Goal: Information Seeking & Learning: Learn about a topic

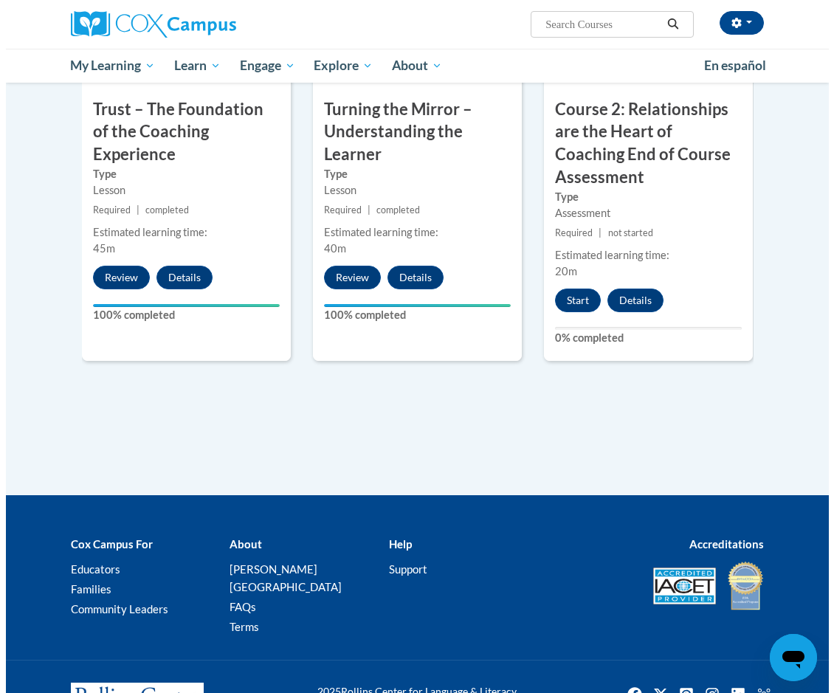
scroll to position [984, 0]
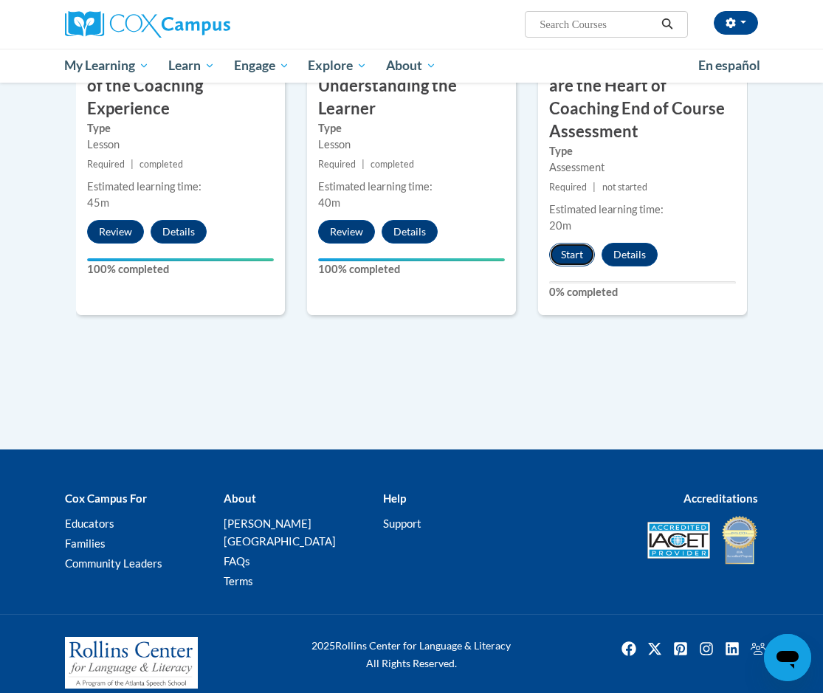
click at [562, 248] on button "Start" at bounding box center [572, 255] width 46 height 24
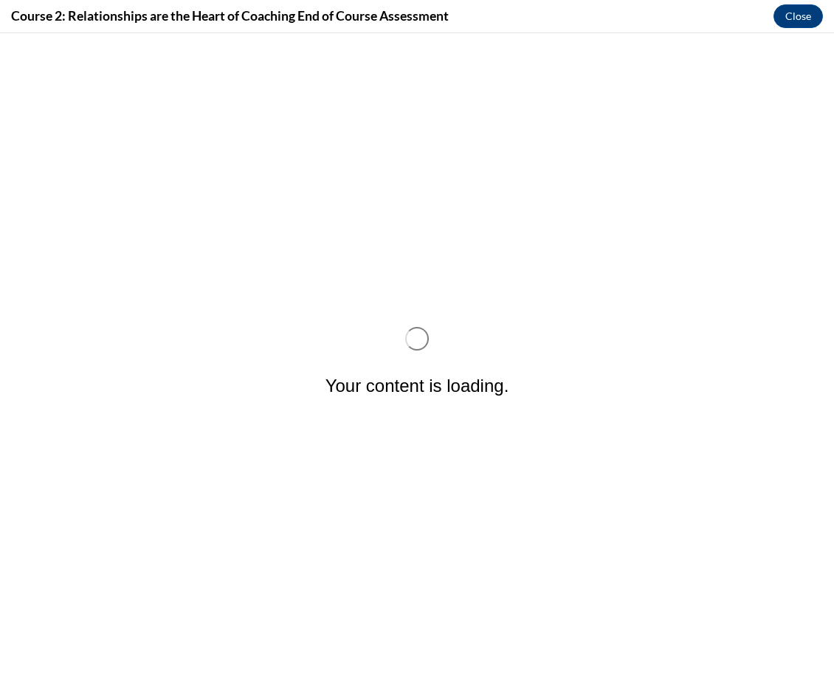
scroll to position [0, 0]
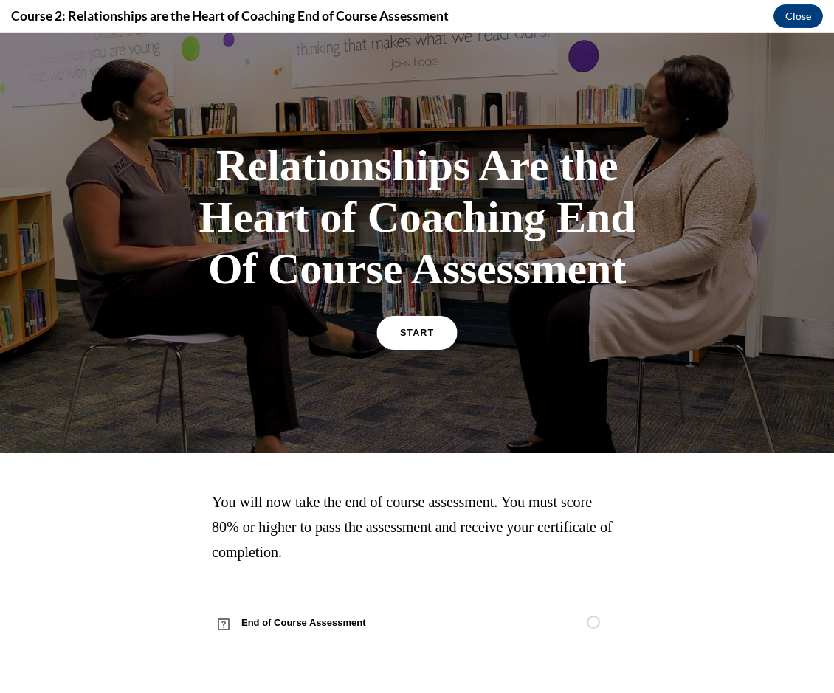
click at [393, 350] on link "START" at bounding box center [416, 333] width 80 height 34
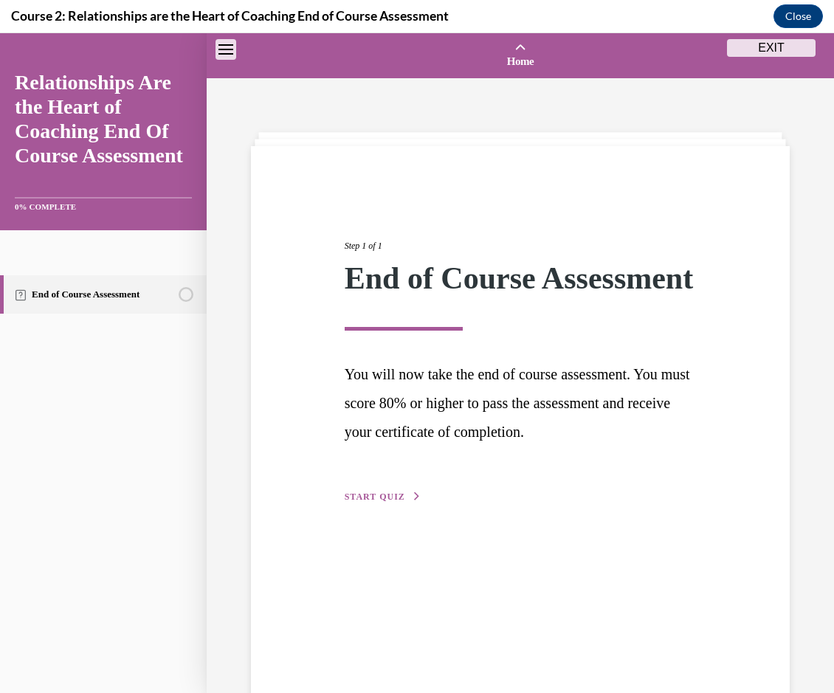
scroll to position [46, 0]
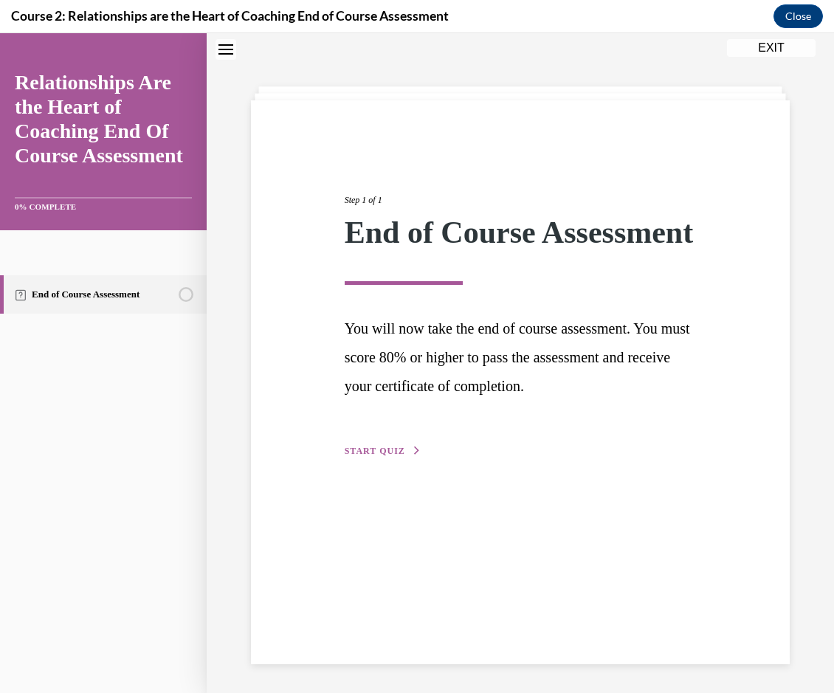
click at [366, 456] on span "START QUIZ" at bounding box center [375, 451] width 61 height 10
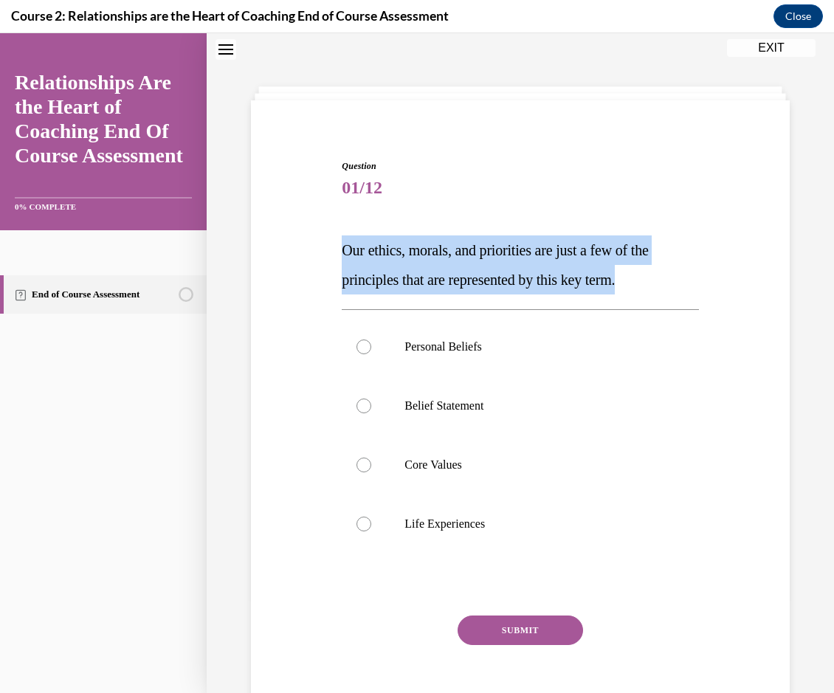
drag, startPoint x: 650, startPoint y: 280, endPoint x: 342, endPoint y: 243, distance: 309.9
click at [342, 243] on p "Our ethics, morals, and priorities are just a few of the principles that are re…" at bounding box center [520, 264] width 356 height 59
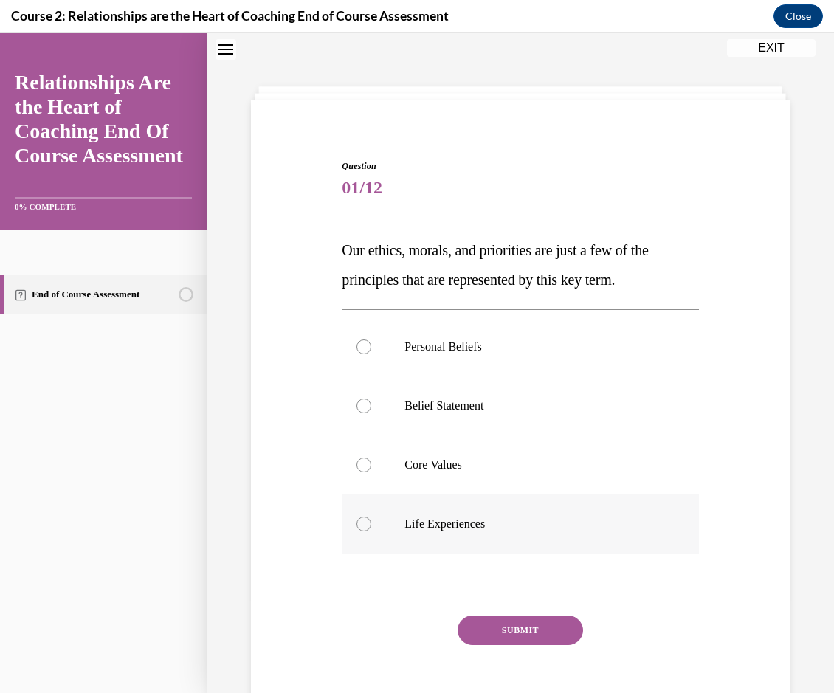
drag, startPoint x: 359, startPoint y: 466, endPoint x: 397, endPoint y: 508, distance: 56.4
click at [359, 466] on div at bounding box center [363, 464] width 15 height 15
click at [359, 466] on input "Core Values" at bounding box center [363, 464] width 15 height 15
radio input "true"
click at [520, 626] on button "SUBMIT" at bounding box center [519, 630] width 125 height 30
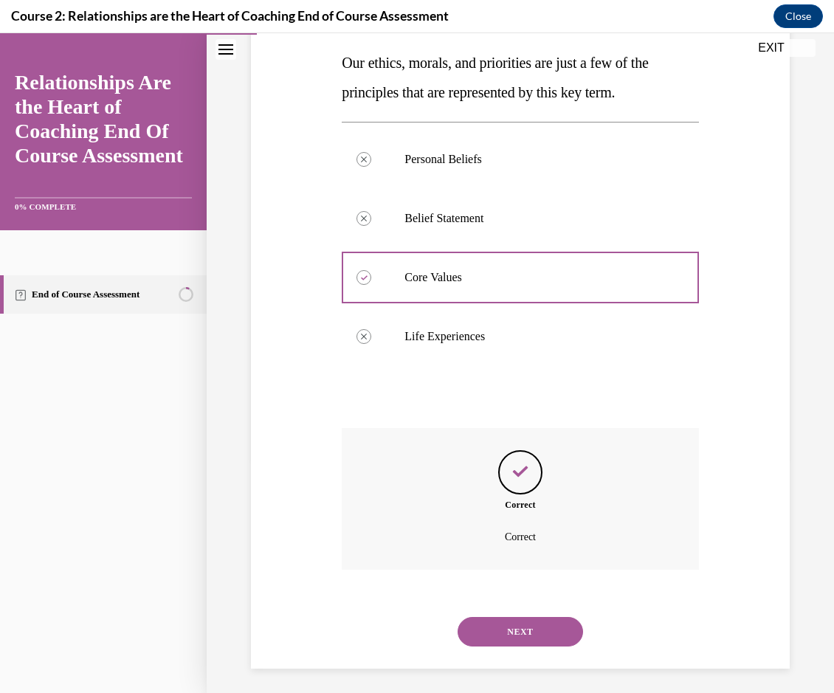
scroll to position [238, 0]
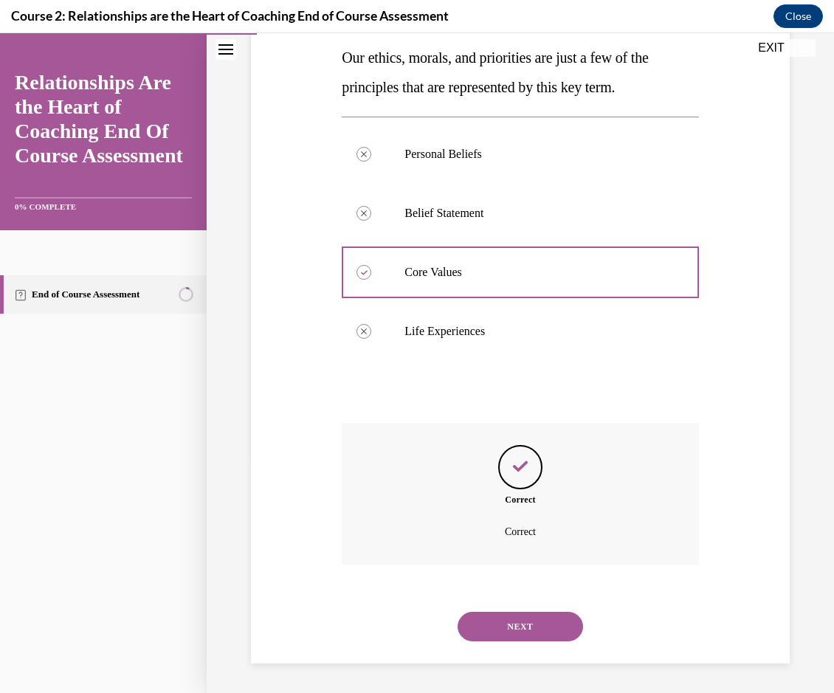
click at [536, 622] on button "NEXT" at bounding box center [519, 627] width 125 height 30
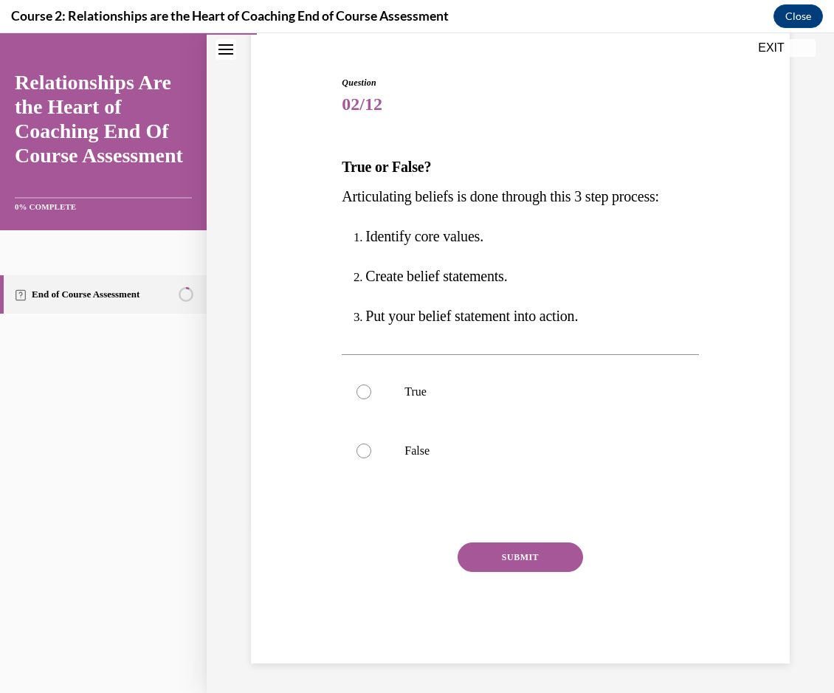
scroll to position [129, 0]
drag, startPoint x: 642, startPoint y: 204, endPoint x: 343, endPoint y: 204, distance: 298.8
click at [343, 204] on div "Question 02/12 True or False? Articulating beliefs is done through this 3 step …" at bounding box center [520, 348] width 546 height 632
click at [303, 442] on div "Question 02/12 True or False? Articulating beliefs is done through this 3 step …" at bounding box center [520, 348] width 546 height 632
click at [366, 390] on div at bounding box center [363, 391] width 15 height 15
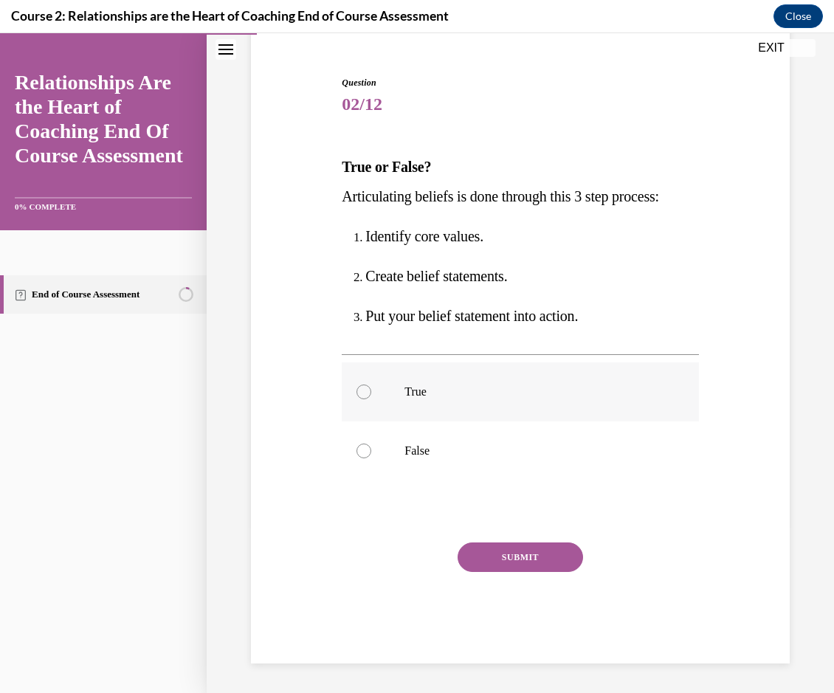
click at [366, 390] on input "True" at bounding box center [363, 391] width 15 height 15
radio input "true"
click at [502, 553] on button "SUBMIT" at bounding box center [519, 557] width 125 height 30
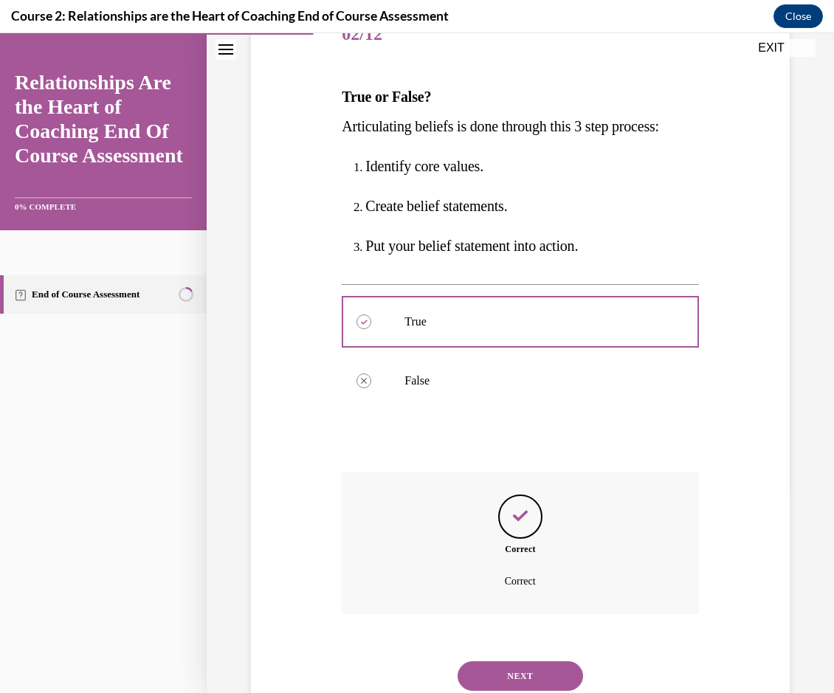
scroll to position [249, 0]
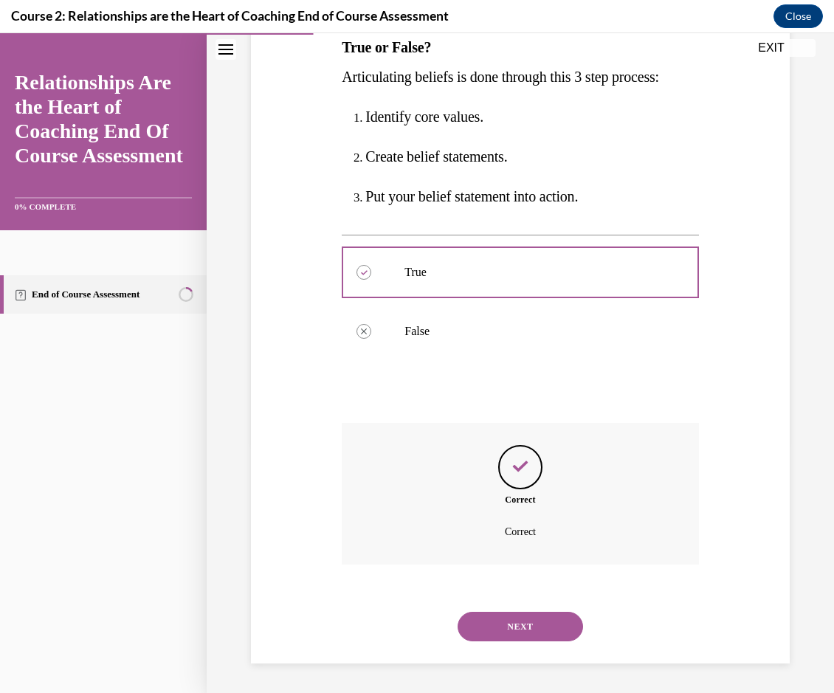
click at [508, 623] on button "NEXT" at bounding box center [519, 627] width 125 height 30
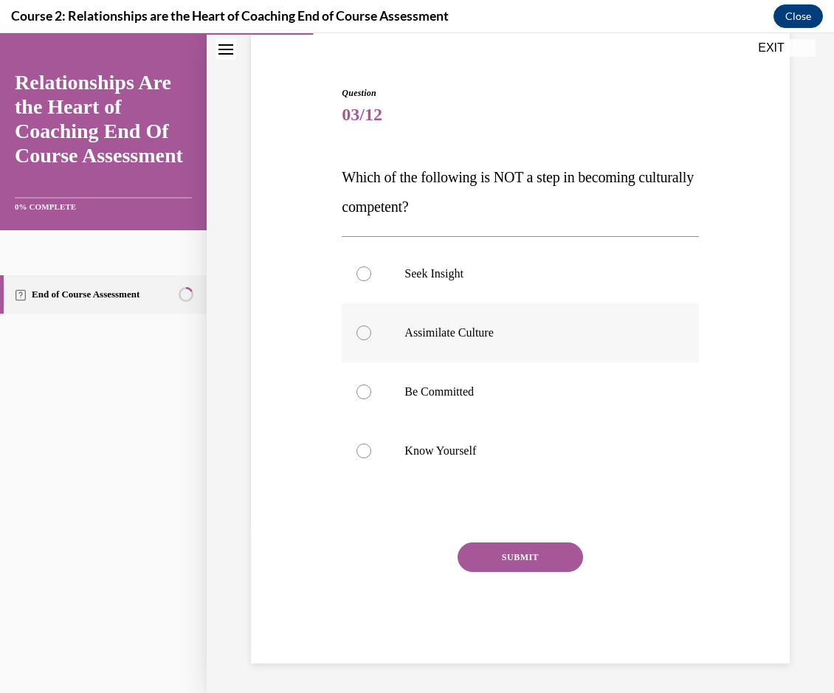
click at [363, 331] on div at bounding box center [363, 332] width 15 height 15
click at [363, 331] on input "Assimilate Culture" at bounding box center [363, 332] width 15 height 15
radio input "true"
click at [476, 556] on button "SUBMIT" at bounding box center [519, 557] width 125 height 30
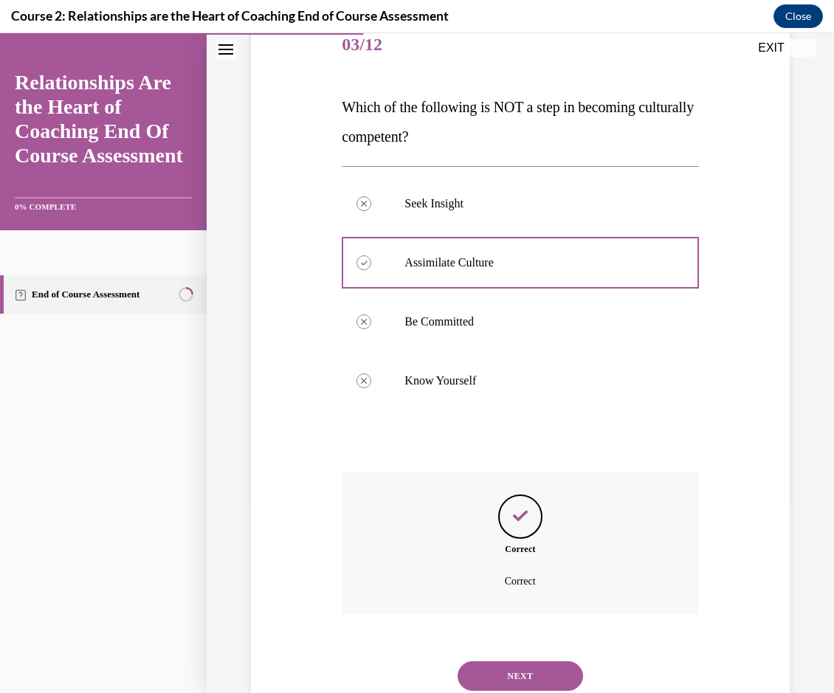
scroll to position [238, 0]
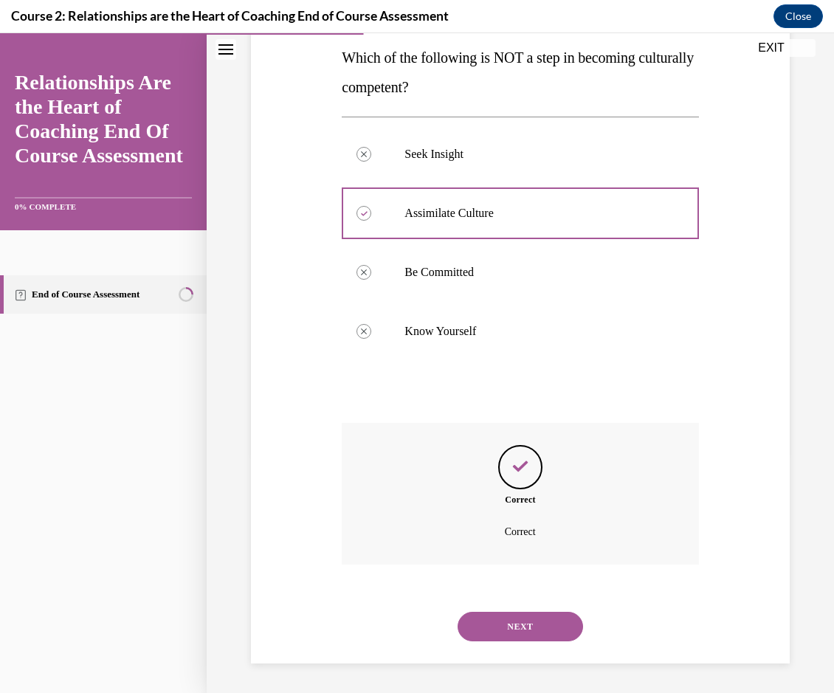
click at [502, 621] on button "NEXT" at bounding box center [519, 627] width 125 height 30
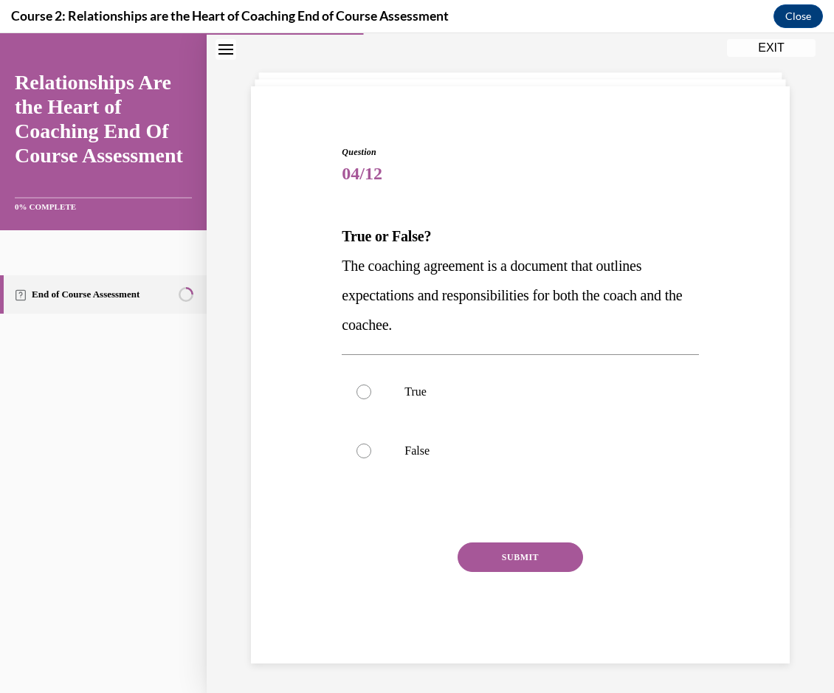
scroll to position [60, 0]
click at [369, 390] on div at bounding box center [363, 391] width 15 height 15
click at [369, 390] on input "True" at bounding box center [363, 391] width 15 height 15
radio input "true"
click at [501, 556] on button "SUBMIT" at bounding box center [519, 557] width 125 height 30
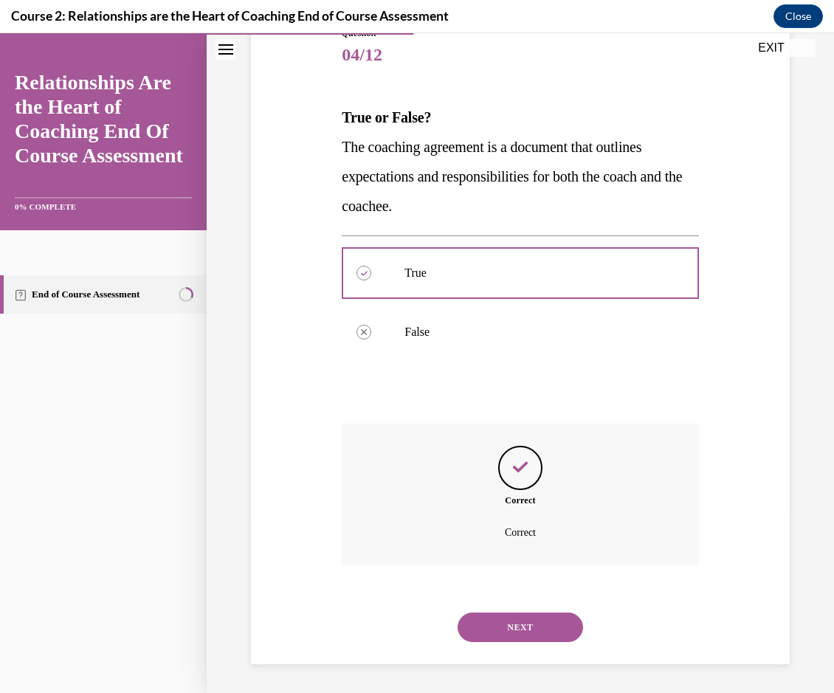
scroll to position [179, 0]
click at [483, 627] on button "NEXT" at bounding box center [519, 627] width 125 height 30
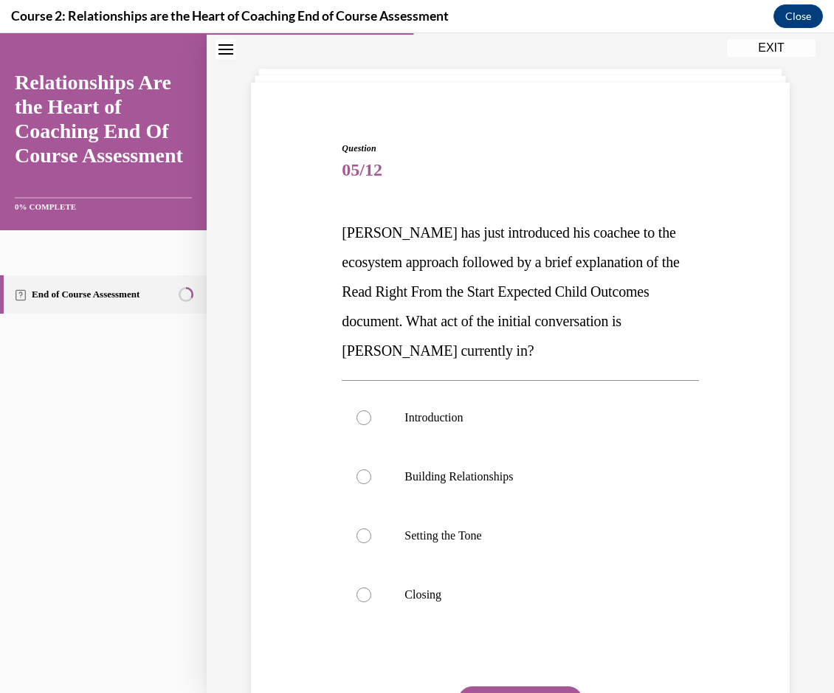
scroll to position [77, 0]
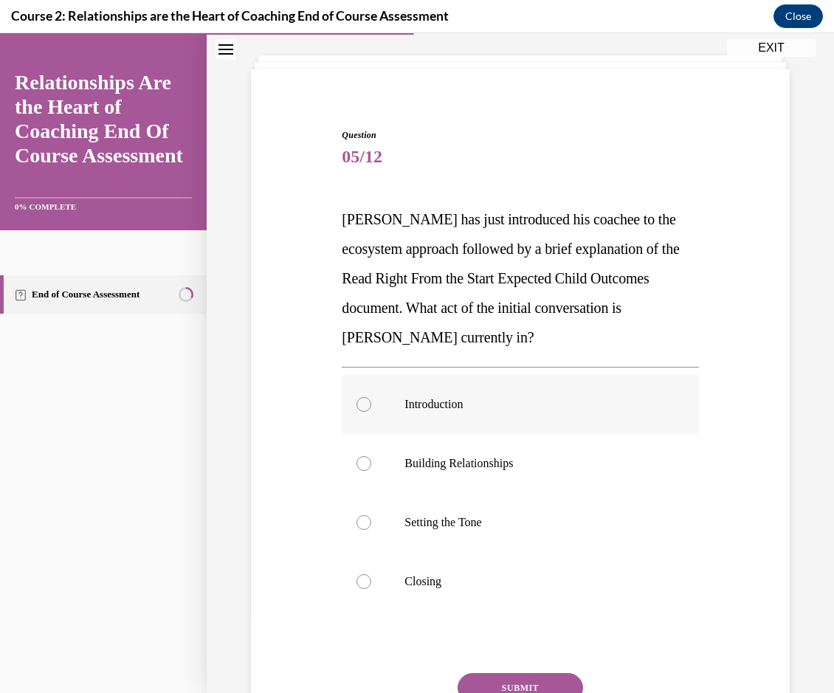
click at [368, 405] on div at bounding box center [363, 404] width 15 height 15
click at [368, 405] on input "Introduction" at bounding box center [363, 404] width 15 height 15
radio input "true"
click at [494, 685] on button "SUBMIT" at bounding box center [519, 688] width 125 height 30
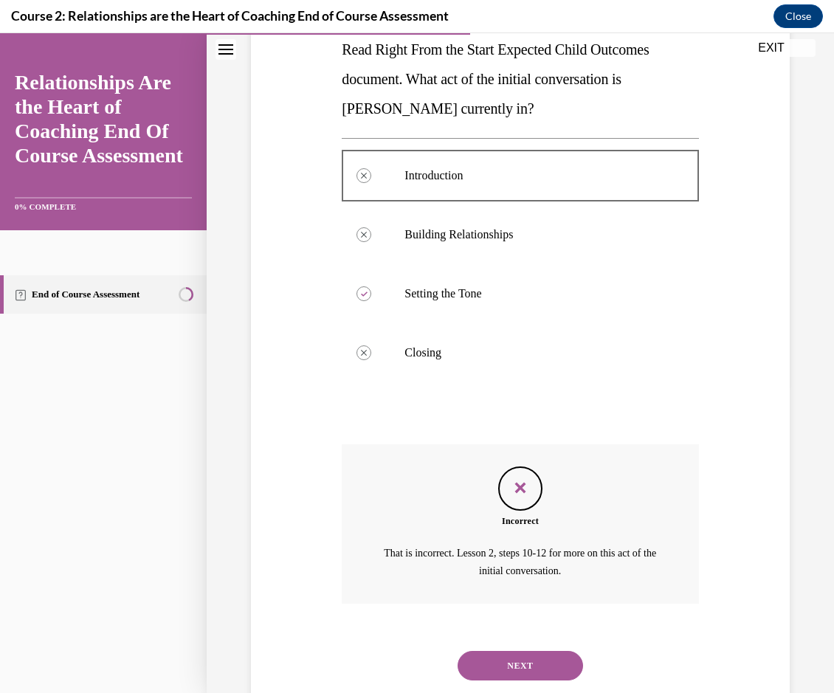
scroll to position [345, 0]
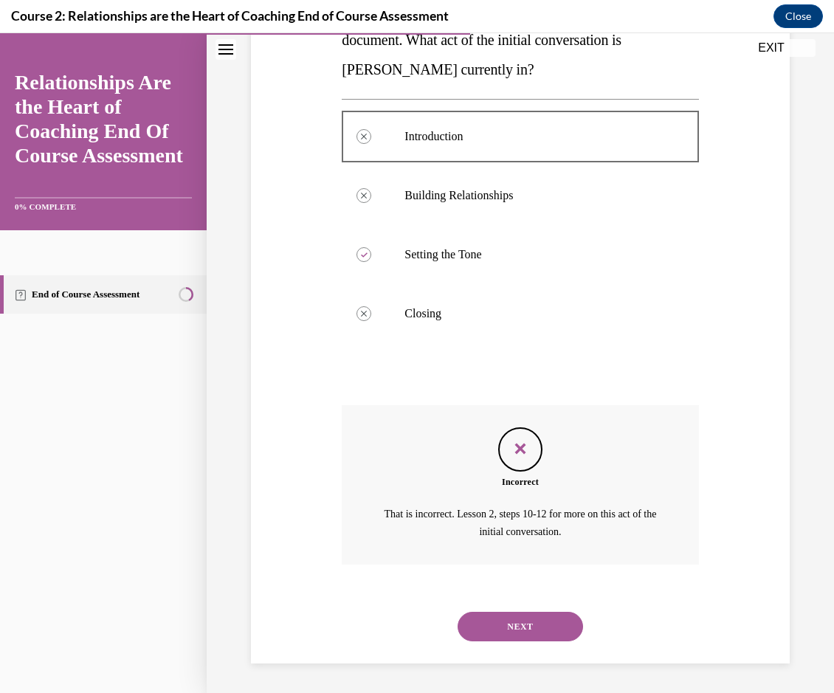
click at [548, 628] on button "NEXT" at bounding box center [519, 627] width 125 height 30
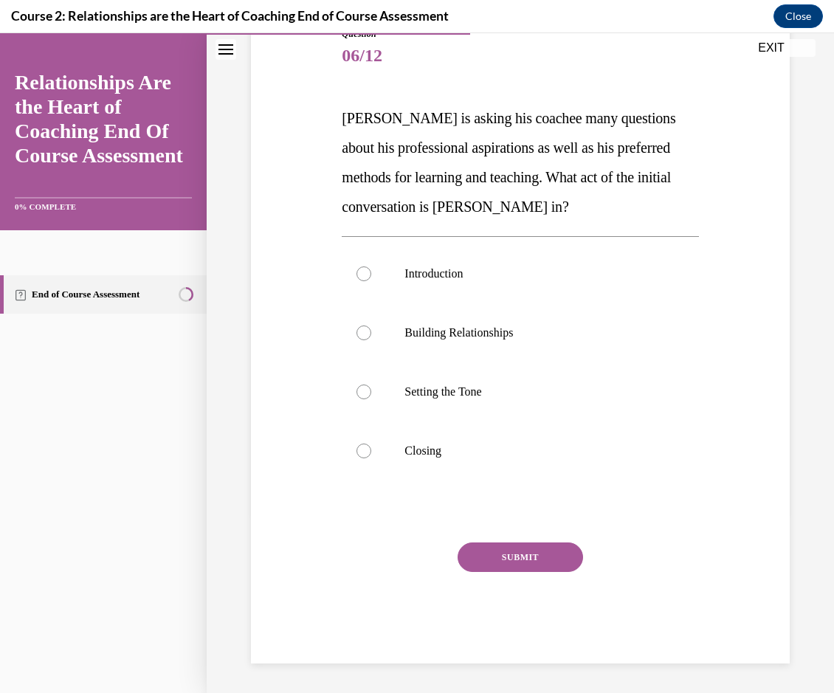
scroll to position [165, 0]
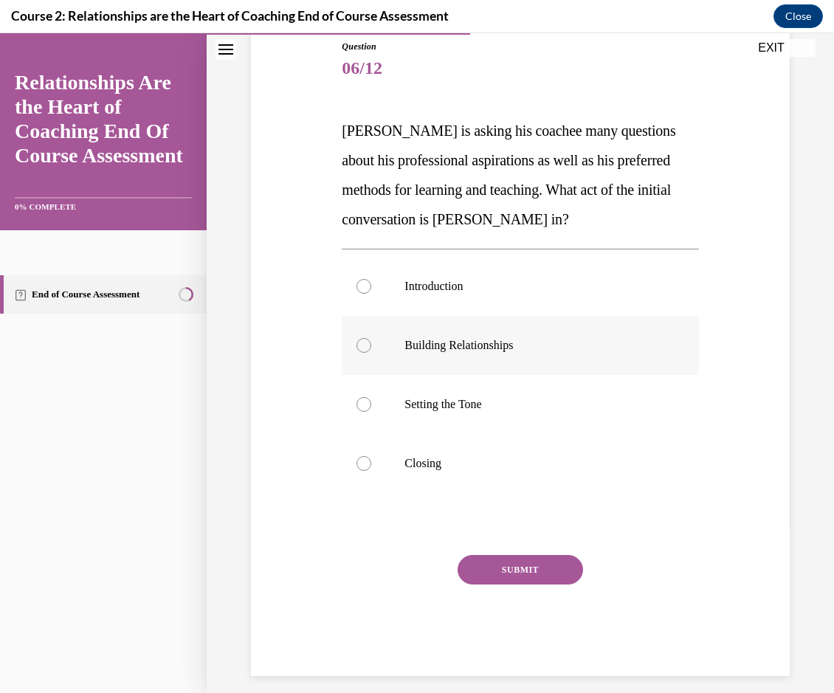
click at [365, 344] on div at bounding box center [363, 345] width 15 height 15
click at [365, 344] on input "Building Relationships" at bounding box center [363, 345] width 15 height 15
radio input "true"
click at [473, 569] on button "SUBMIT" at bounding box center [519, 570] width 125 height 30
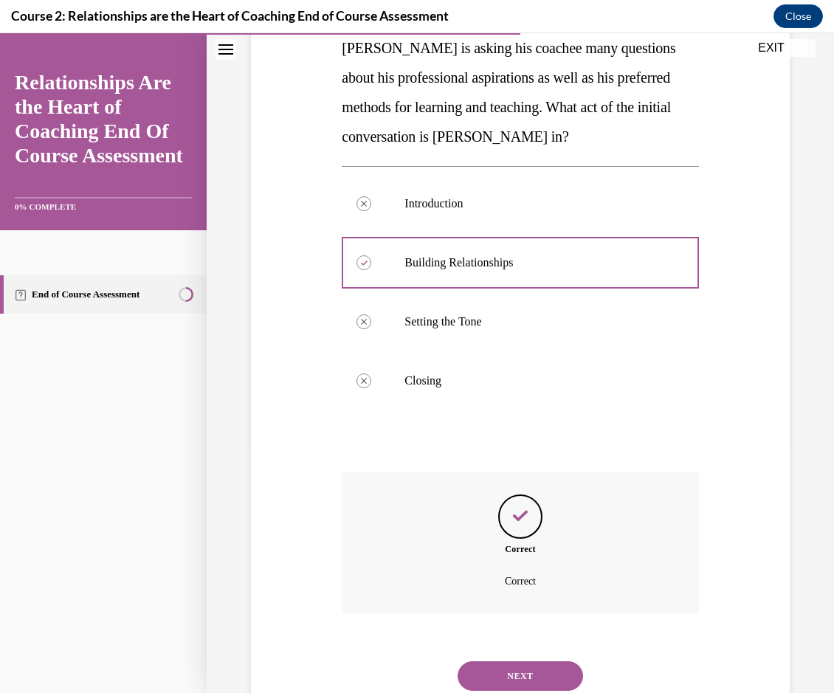
scroll to position [297, 0]
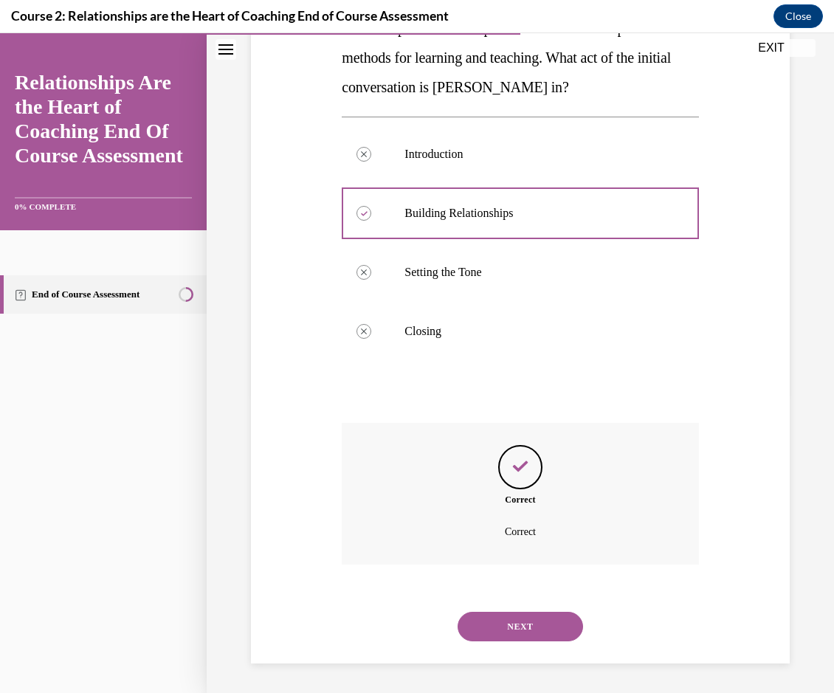
click at [512, 621] on button "NEXT" at bounding box center [519, 627] width 125 height 30
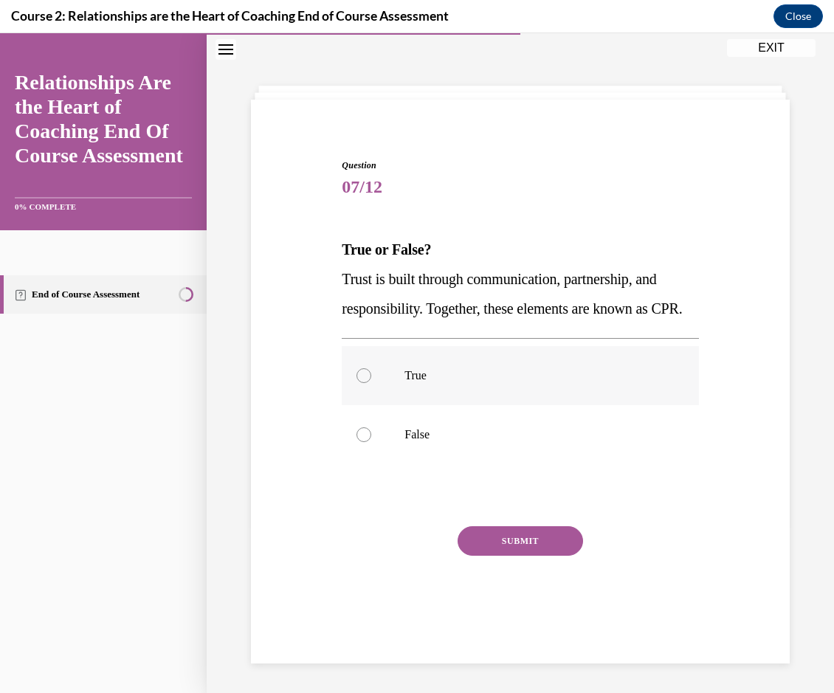
click at [363, 383] on div at bounding box center [363, 375] width 15 height 15
click at [363, 383] on input "True" at bounding box center [363, 375] width 15 height 15
radio input "true"
click at [502, 556] on button "SUBMIT" at bounding box center [519, 541] width 125 height 30
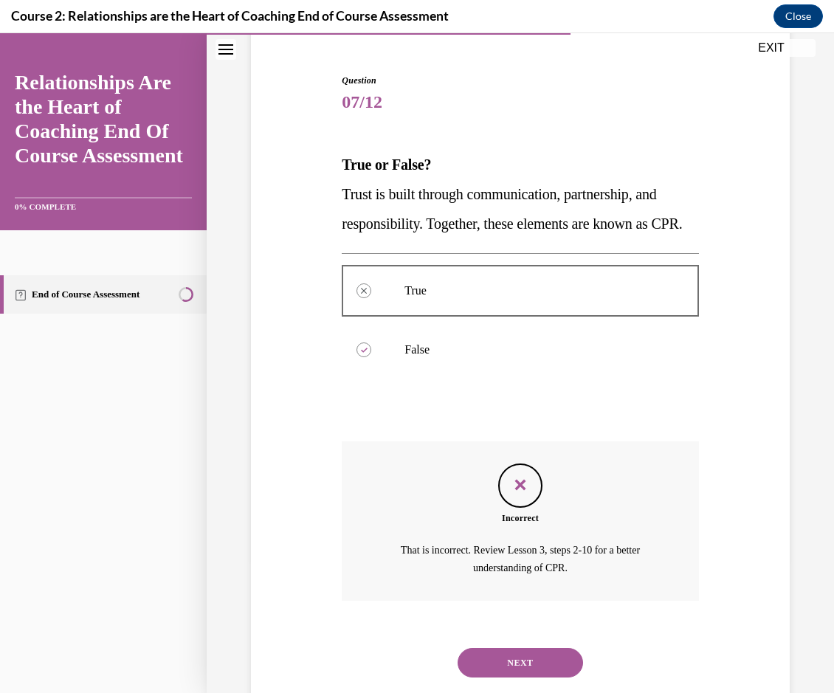
scroll to position [197, 0]
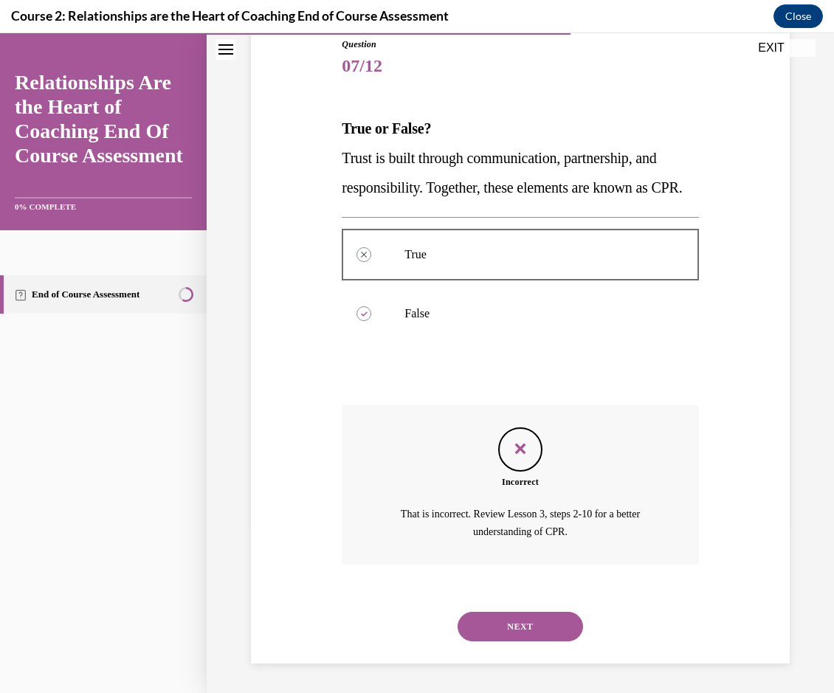
click at [491, 625] on button "NEXT" at bounding box center [519, 627] width 125 height 30
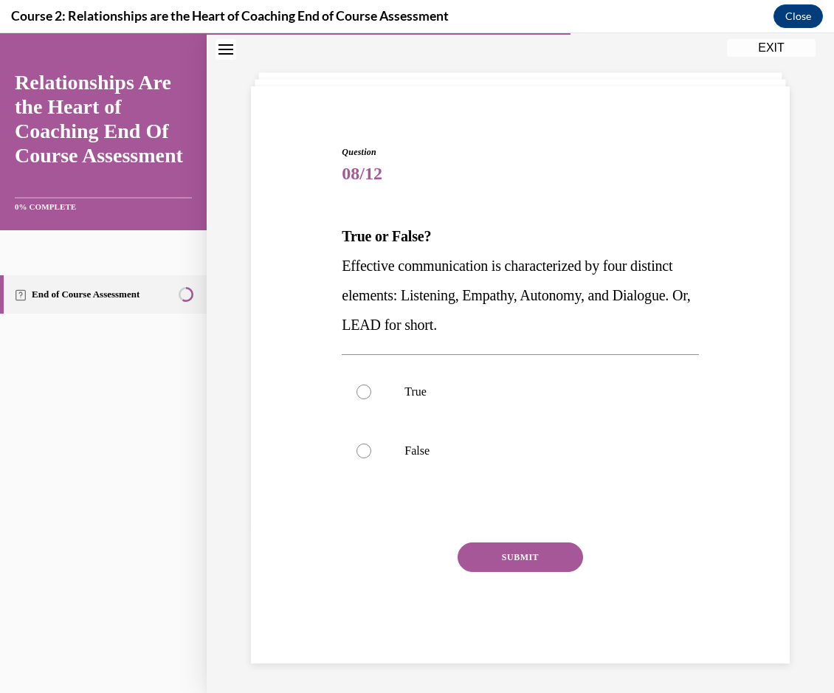
scroll to position [60, 0]
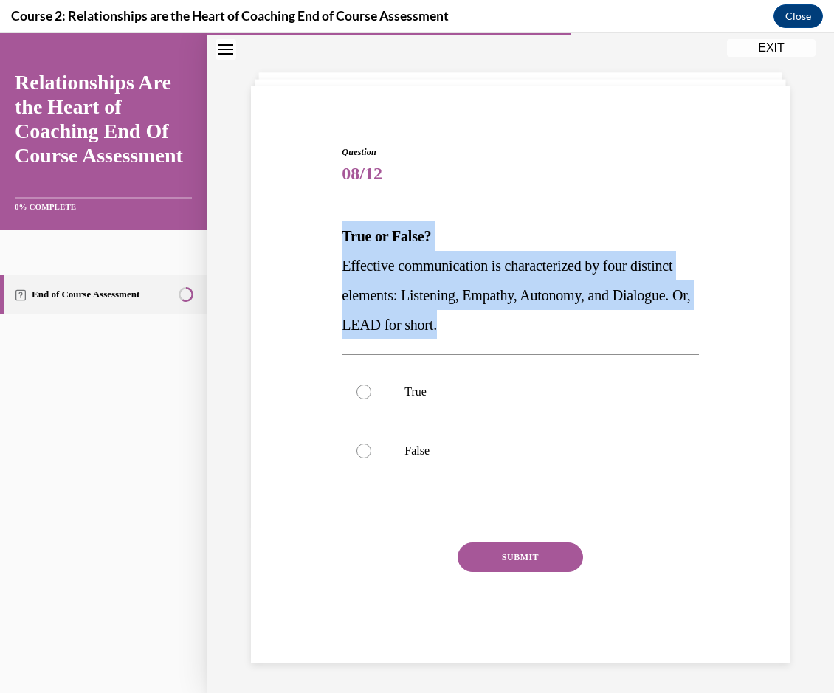
drag, startPoint x: 542, startPoint y: 325, endPoint x: 342, endPoint y: 238, distance: 217.7
click at [342, 238] on div "True or False? Effective communication is characterized by four distinct elemen…" at bounding box center [520, 280] width 356 height 118
drag, startPoint x: 342, startPoint y: 238, endPoint x: 350, endPoint y: 233, distance: 9.2
copy div "True or False? Effective communication is characterized by four distinct elemen…"
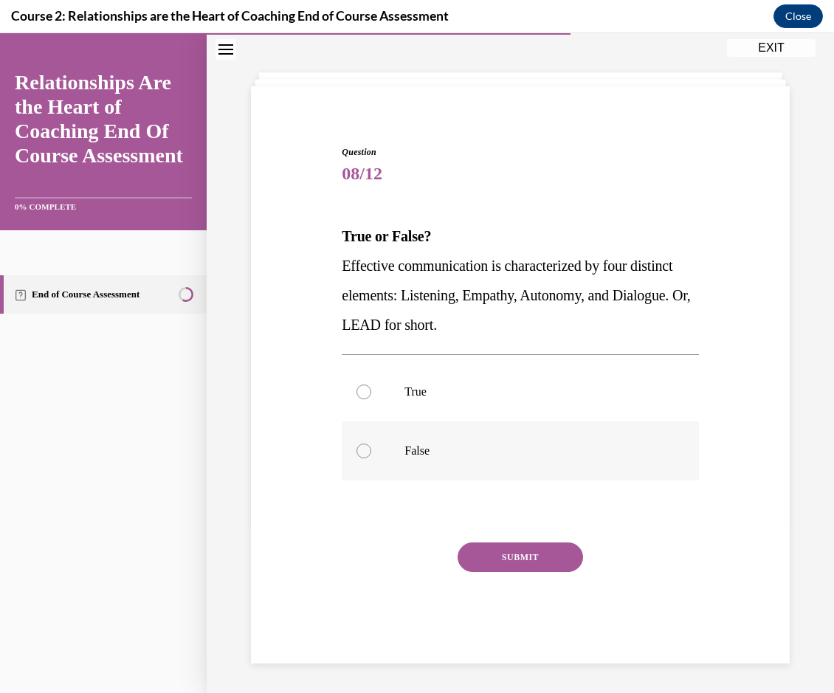
drag, startPoint x: 368, startPoint y: 449, endPoint x: 393, endPoint y: 469, distance: 32.0
click at [369, 449] on div at bounding box center [363, 450] width 15 height 15
click at [369, 449] on input "False" at bounding box center [363, 450] width 15 height 15
radio input "true"
click at [498, 556] on button "SUBMIT" at bounding box center [519, 557] width 125 height 30
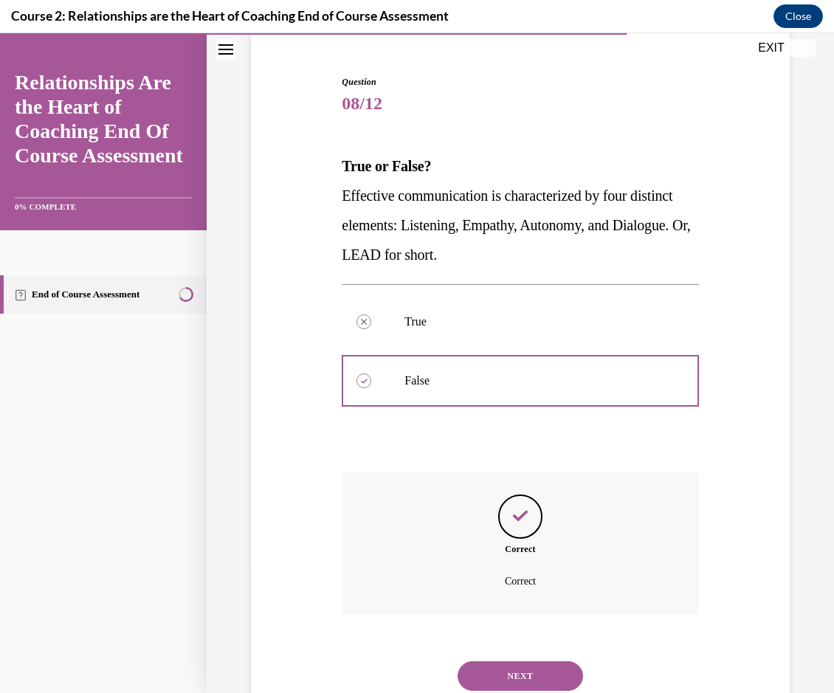
scroll to position [179, 0]
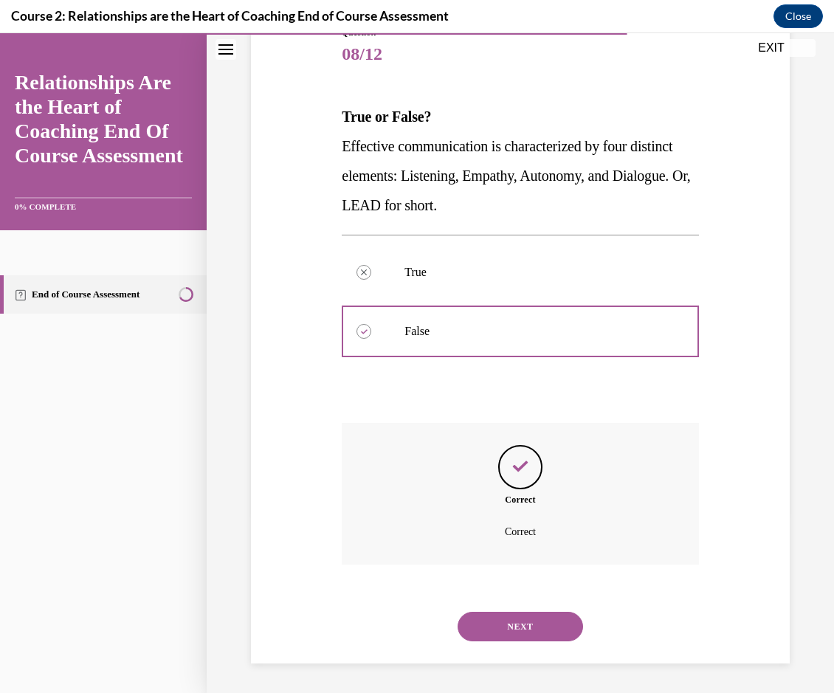
click at [542, 636] on button "NEXT" at bounding box center [519, 627] width 125 height 30
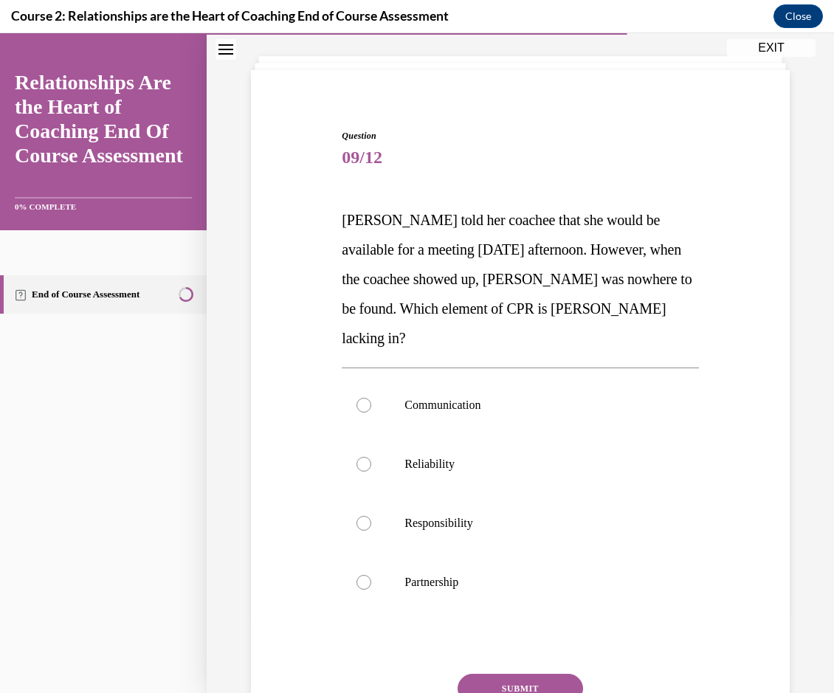
scroll to position [77, 0]
click at [432, 456] on p "Reliability" at bounding box center [532, 463] width 257 height 15
click at [371, 456] on input "Reliability" at bounding box center [363, 463] width 15 height 15
radio input "true"
click at [510, 673] on button "SUBMIT" at bounding box center [519, 688] width 125 height 30
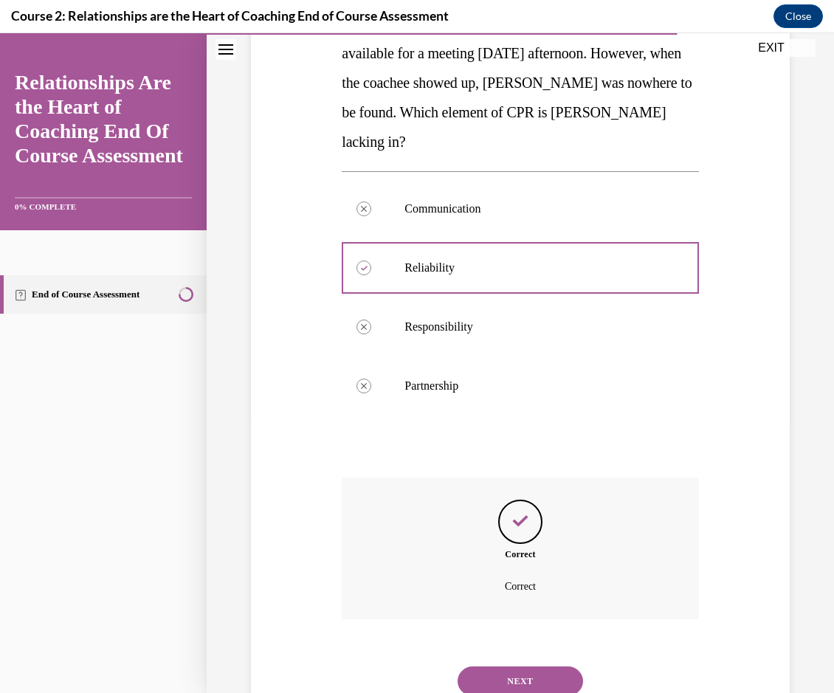
scroll to position [297, 0]
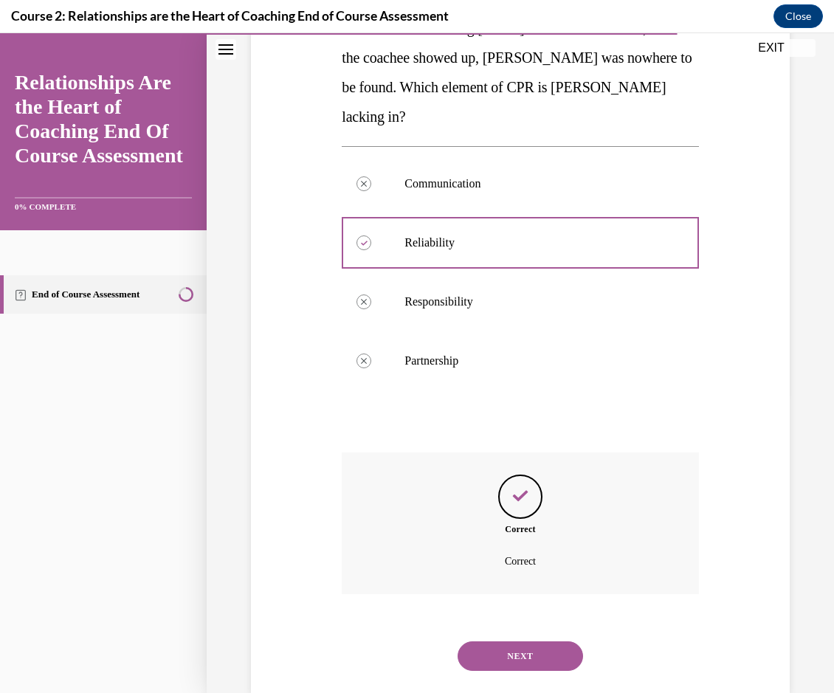
click at [511, 641] on button "NEXT" at bounding box center [519, 656] width 125 height 30
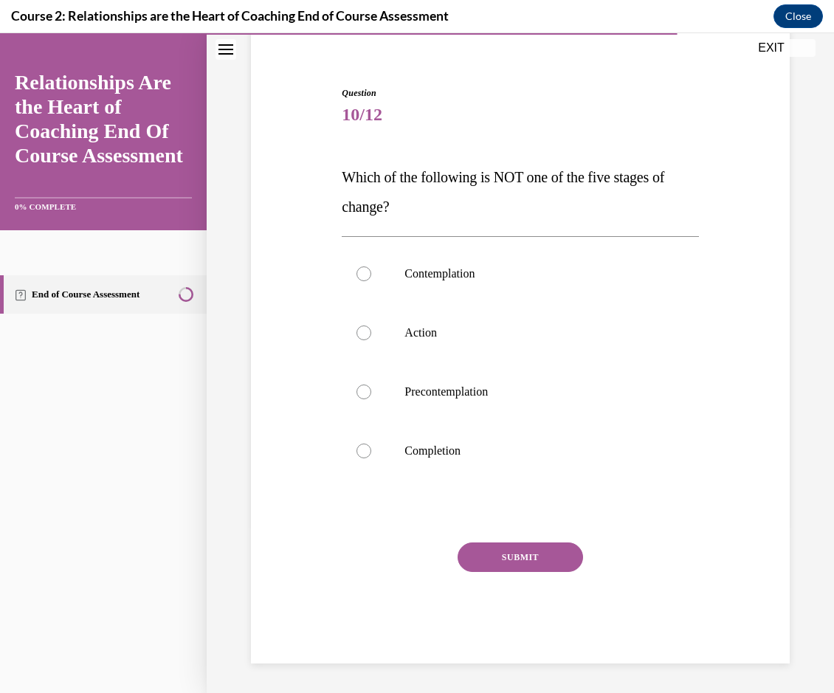
scroll to position [119, 0]
click at [357, 448] on div at bounding box center [363, 450] width 15 height 15
click at [357, 448] on input "Completion" at bounding box center [363, 450] width 15 height 15
radio input "true"
click at [480, 567] on button "SUBMIT" at bounding box center [519, 557] width 125 height 30
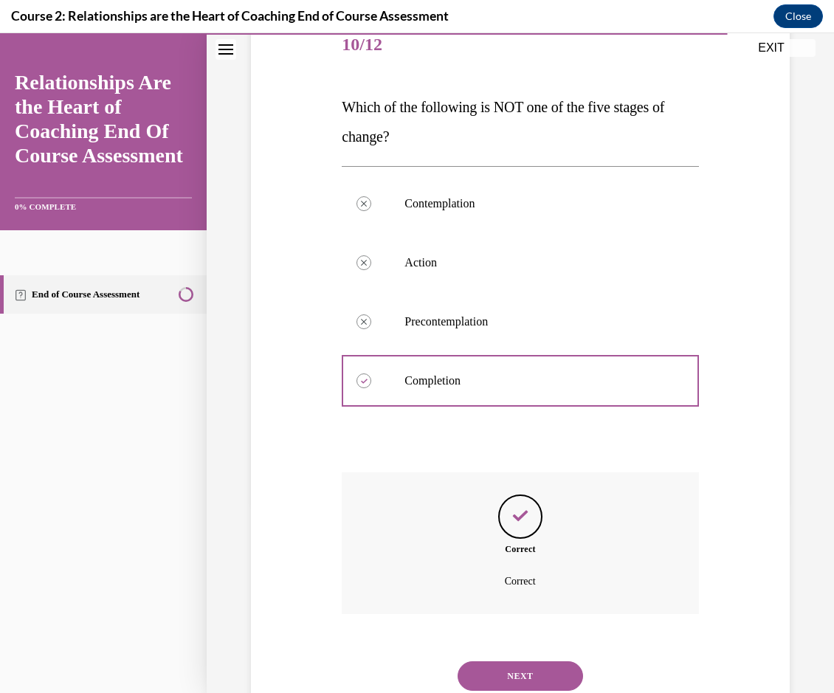
scroll to position [238, 0]
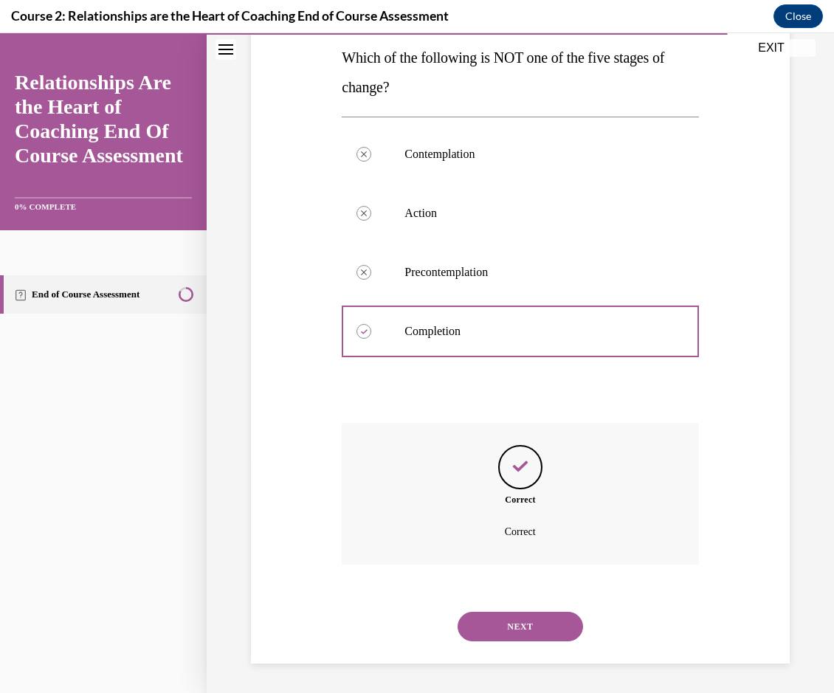
click at [486, 622] on button "NEXT" at bounding box center [519, 627] width 125 height 30
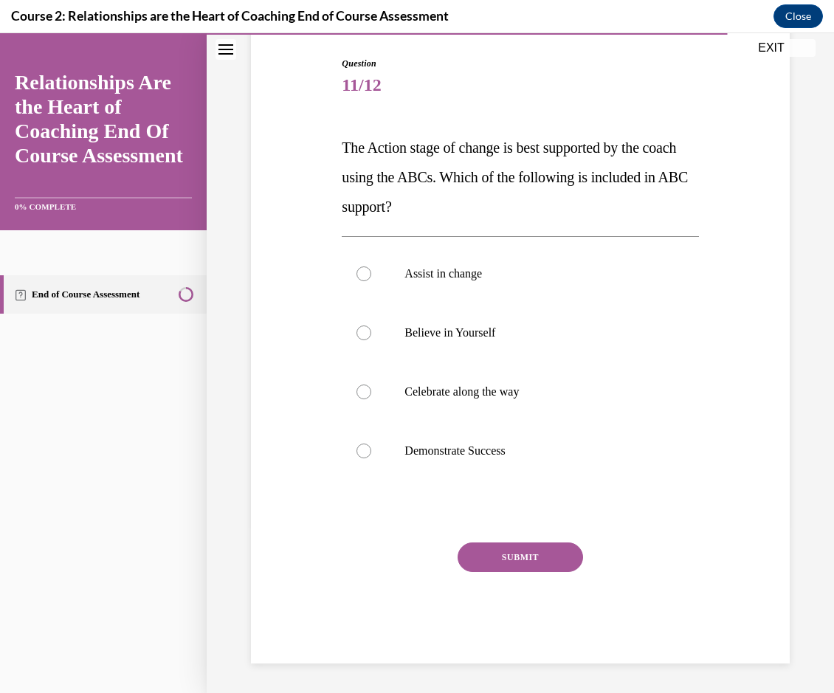
scroll to position [148, 0]
click at [366, 394] on div at bounding box center [363, 391] width 15 height 15
click at [366, 394] on input "Celebrate along the way" at bounding box center [363, 391] width 15 height 15
radio input "true"
click at [496, 561] on button "SUBMIT" at bounding box center [519, 557] width 125 height 30
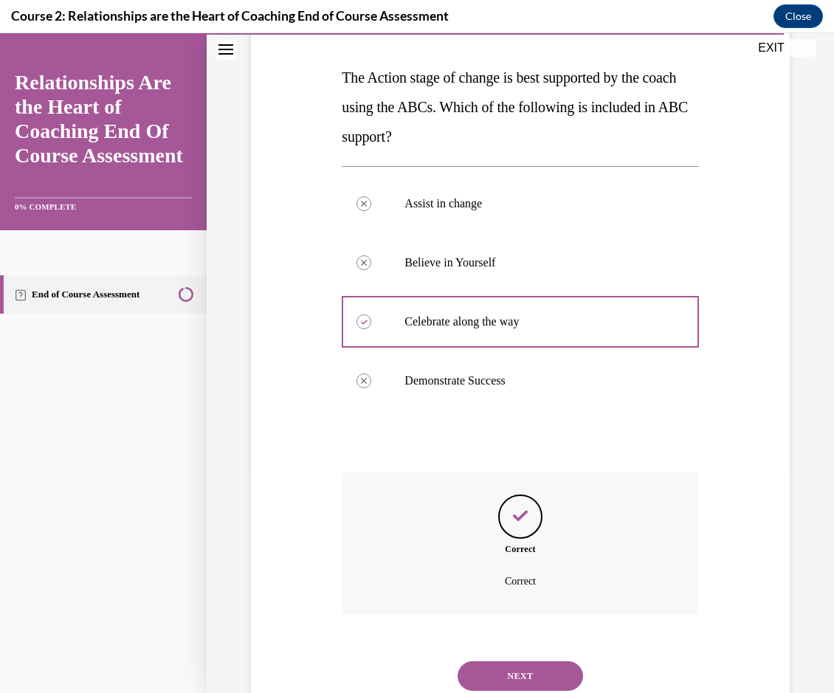
scroll to position [268, 0]
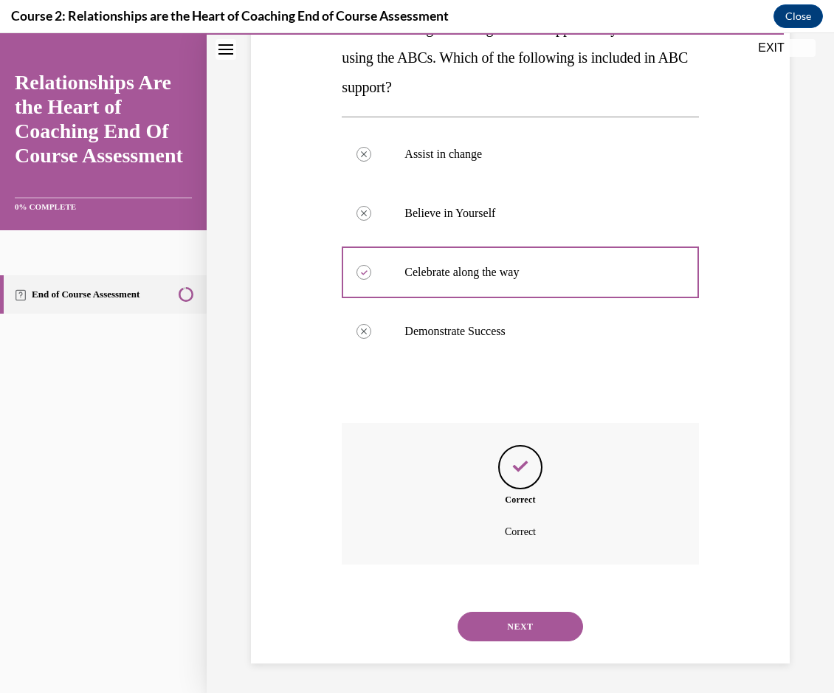
click at [495, 623] on button "NEXT" at bounding box center [519, 627] width 125 height 30
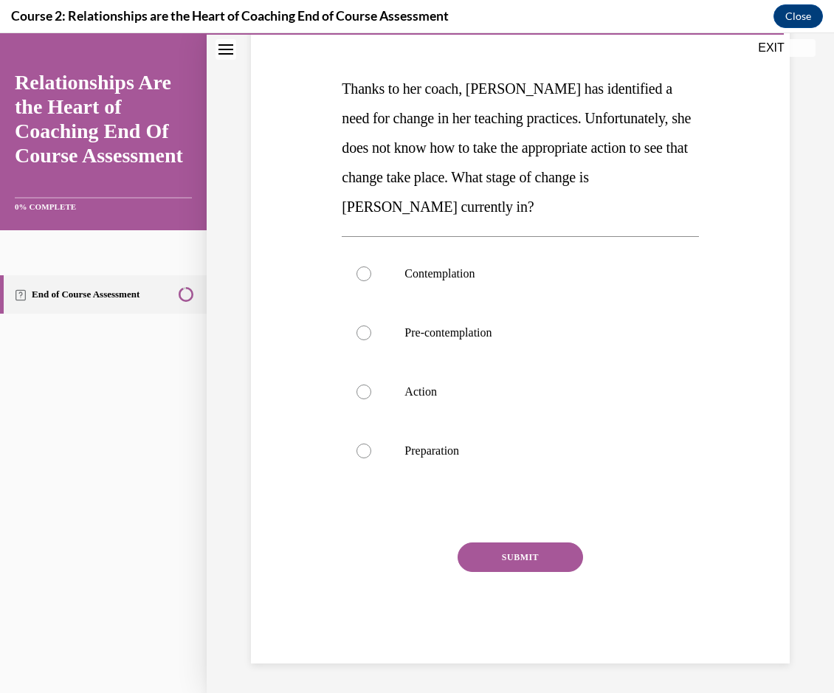
scroll to position [165, 0]
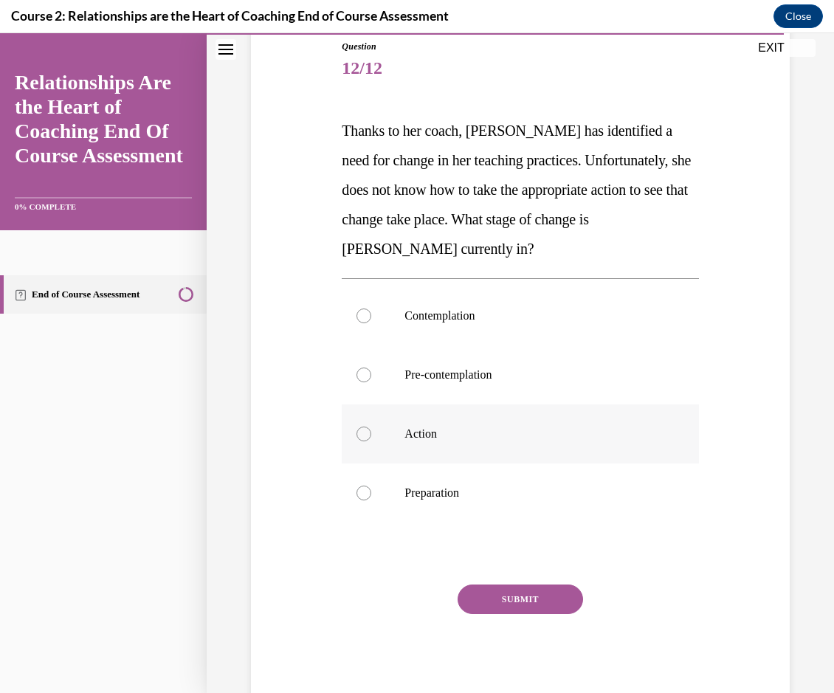
click at [365, 436] on div at bounding box center [363, 433] width 15 height 15
click at [365, 436] on input "Action" at bounding box center [363, 433] width 15 height 15
radio input "true"
click at [494, 605] on button "SUBMIT" at bounding box center [519, 599] width 125 height 30
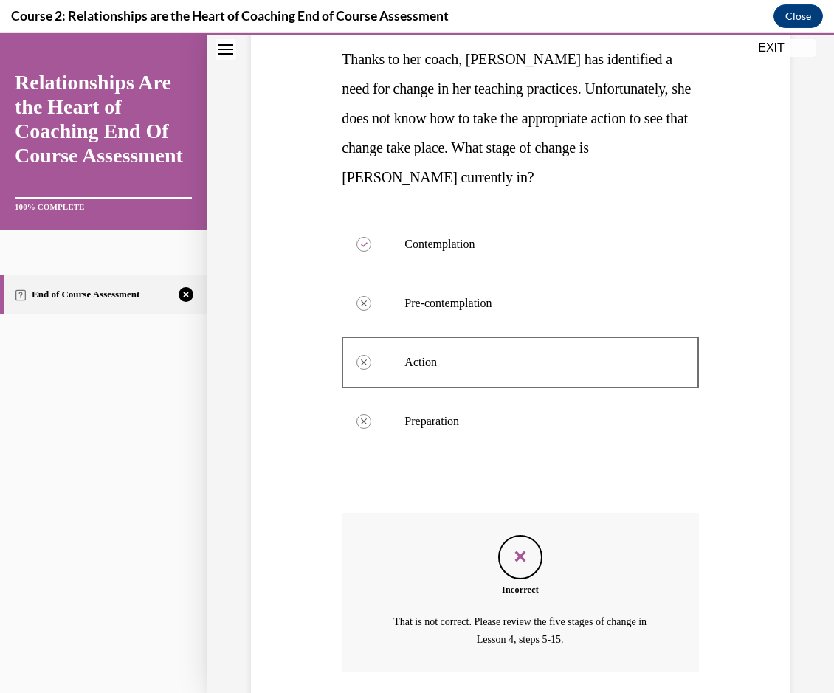
scroll to position [345, 0]
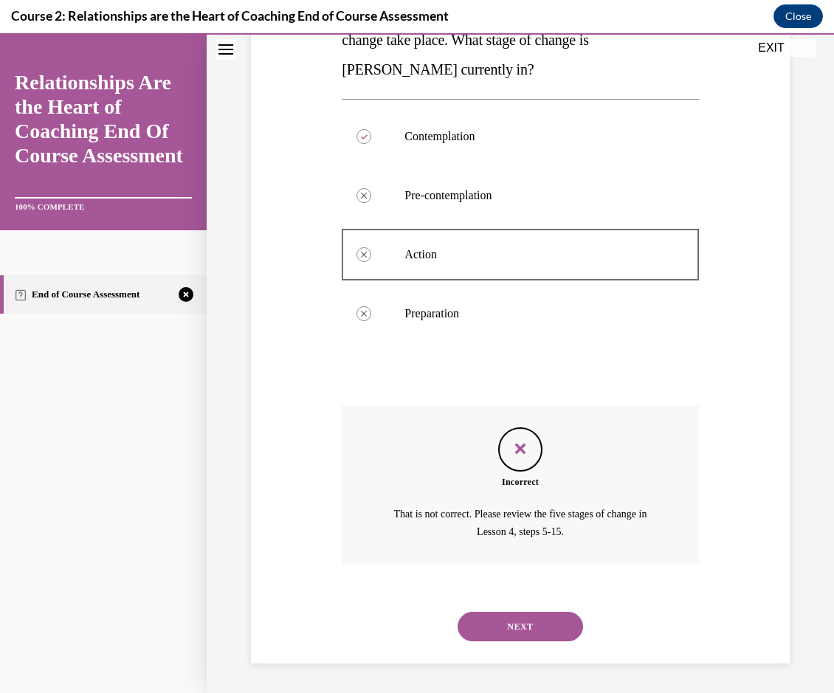
click at [494, 624] on button "NEXT" at bounding box center [519, 627] width 125 height 30
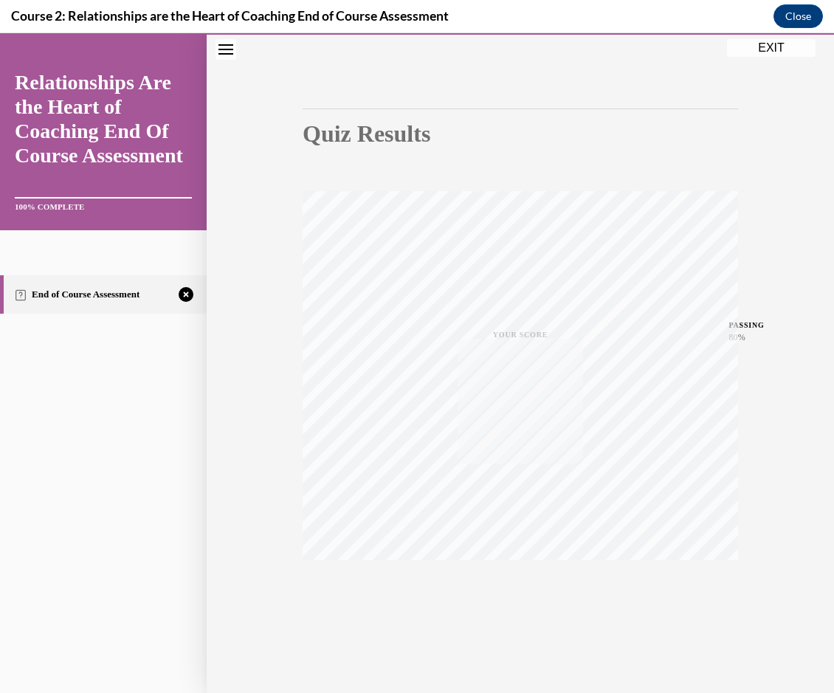
scroll to position [97, 0]
click at [509, 598] on icon "button" at bounding box center [520, 603] width 52 height 16
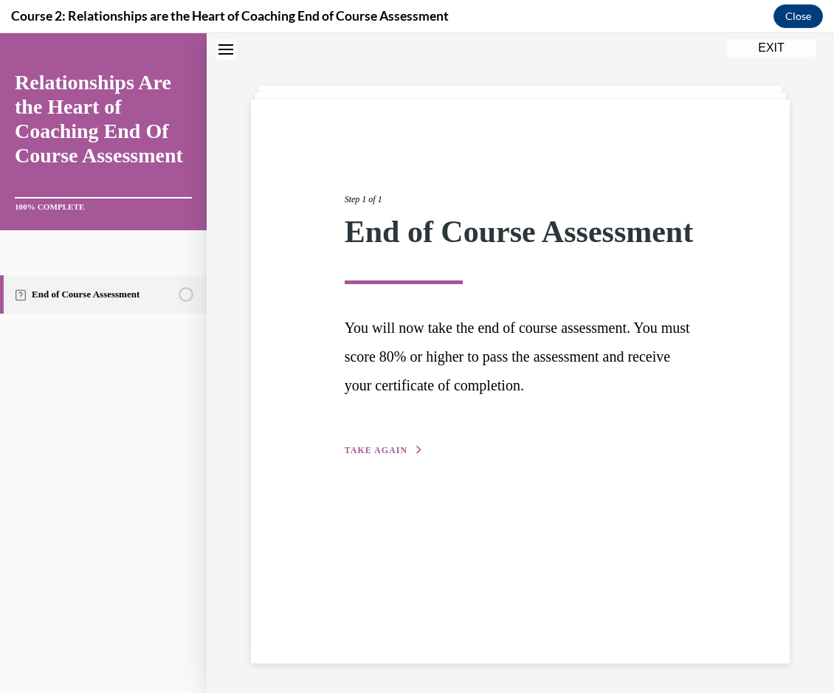
scroll to position [46, 0]
click at [386, 455] on span "TAKE AGAIN" at bounding box center [376, 450] width 63 height 10
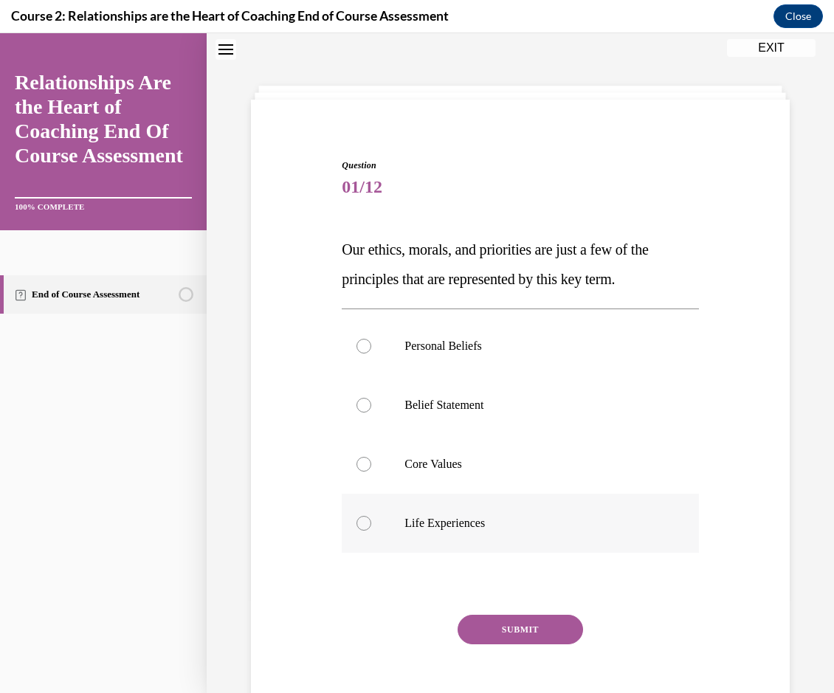
drag, startPoint x: 385, startPoint y: 466, endPoint x: 435, endPoint y: 525, distance: 76.4
click at [387, 466] on label "Core Values" at bounding box center [520, 464] width 356 height 59
click at [371, 466] on input "Core Values" at bounding box center [363, 464] width 15 height 15
radio input "true"
click at [481, 615] on button "SUBMIT" at bounding box center [519, 630] width 125 height 30
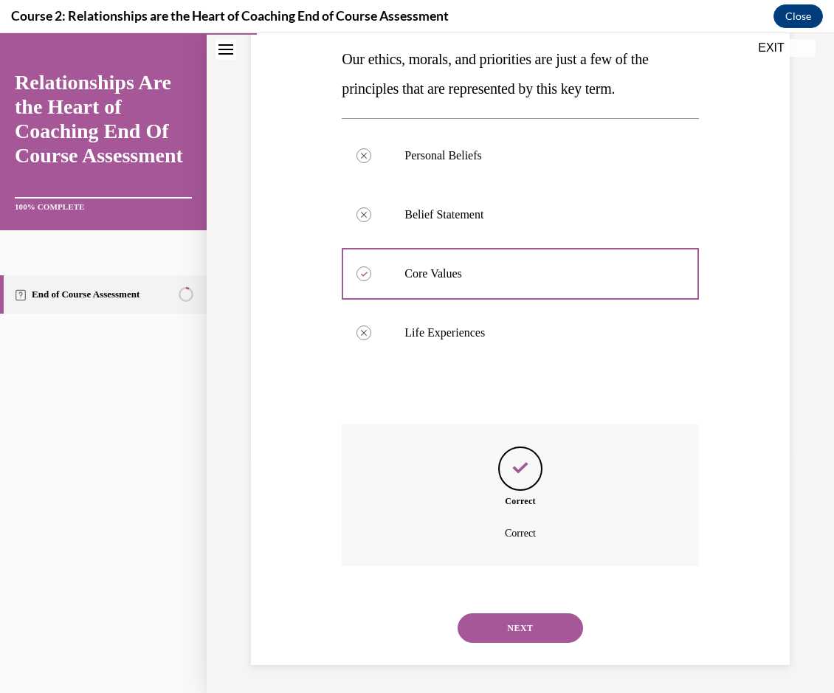
scroll to position [238, 0]
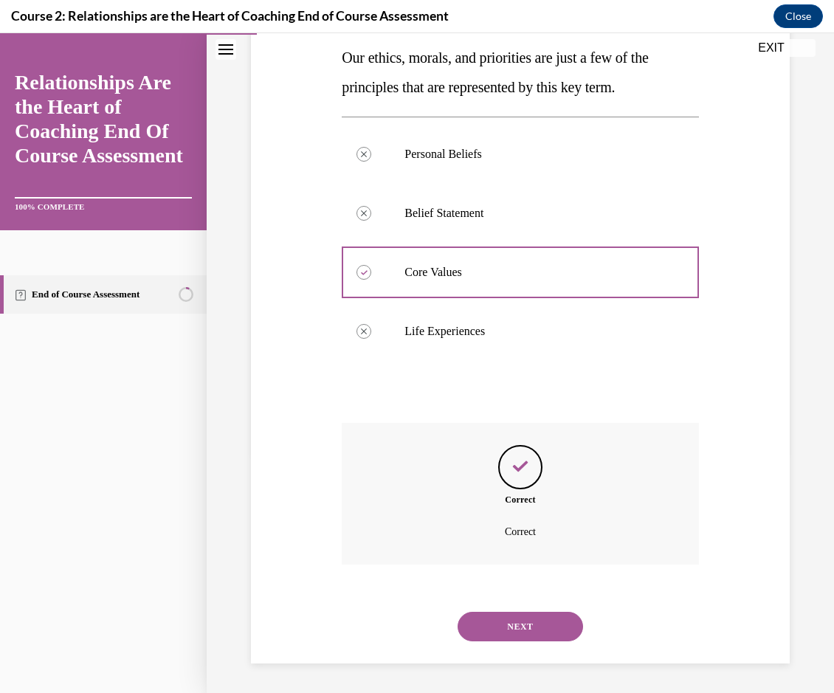
click at [466, 623] on button "NEXT" at bounding box center [519, 627] width 125 height 30
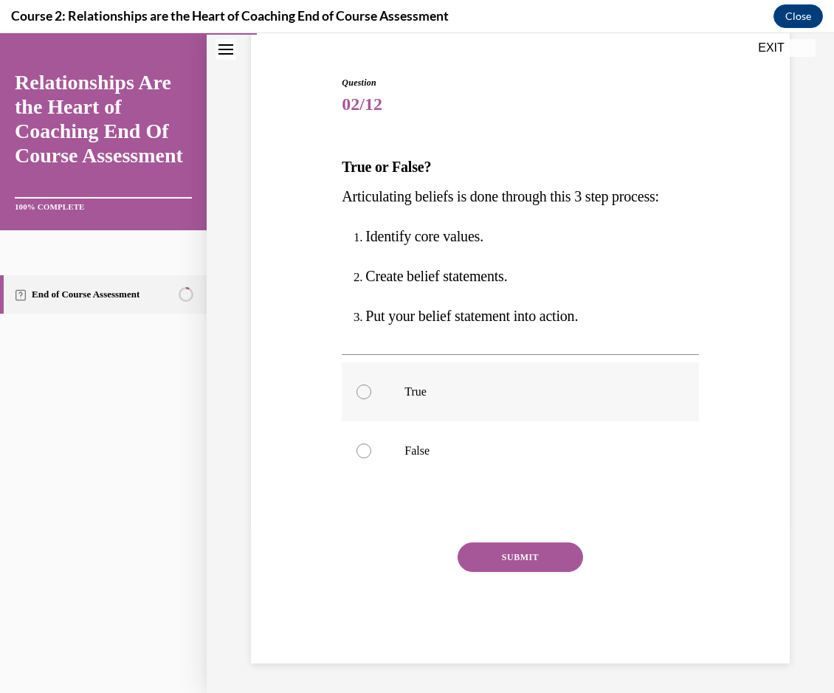
click at [357, 400] on label "True" at bounding box center [520, 391] width 356 height 59
click at [357, 399] on input "True" at bounding box center [363, 391] width 15 height 15
radio input "true"
click at [497, 554] on button "SUBMIT" at bounding box center [519, 557] width 125 height 30
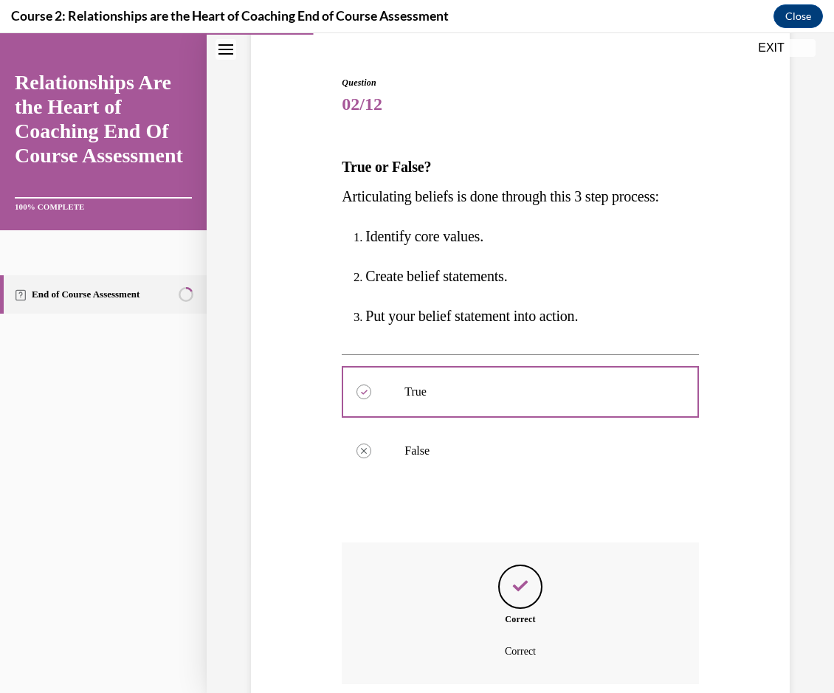
scroll to position [249, 0]
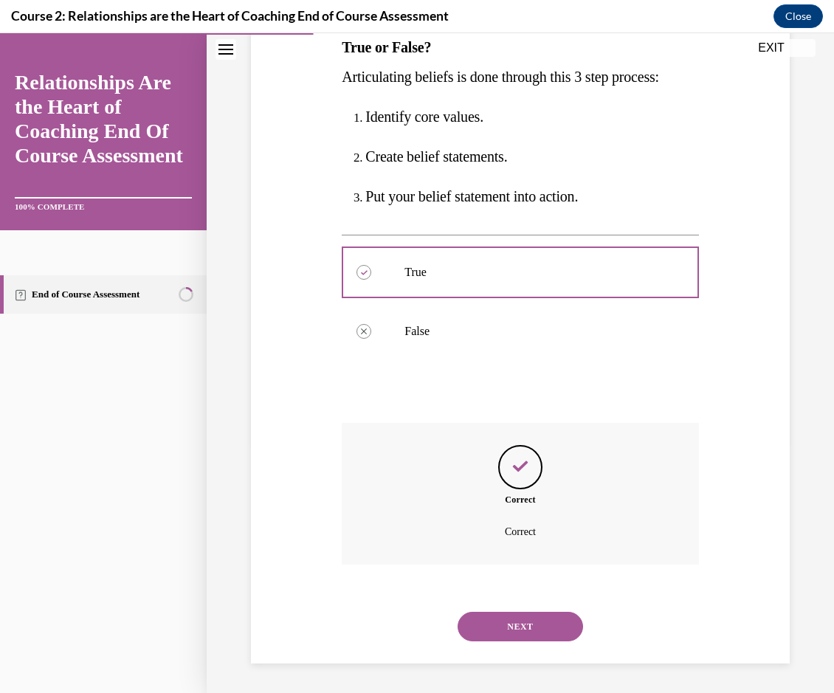
click at [508, 628] on button "NEXT" at bounding box center [519, 627] width 125 height 30
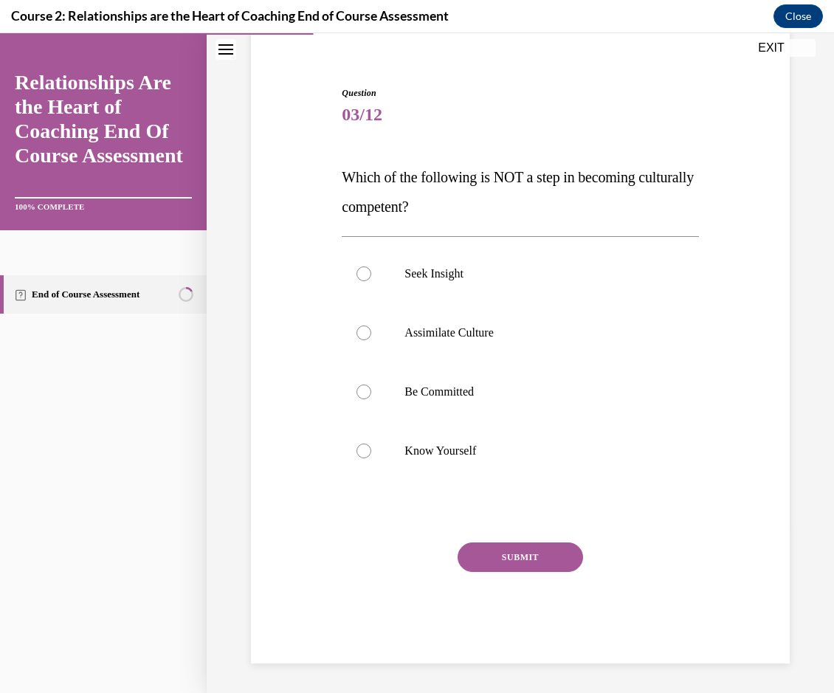
scroll to position [119, 0]
click at [357, 328] on div at bounding box center [363, 332] width 15 height 15
click at [357, 328] on input "Assimilate Culture" at bounding box center [363, 332] width 15 height 15
radio input "true"
click at [478, 555] on button "SUBMIT" at bounding box center [519, 557] width 125 height 30
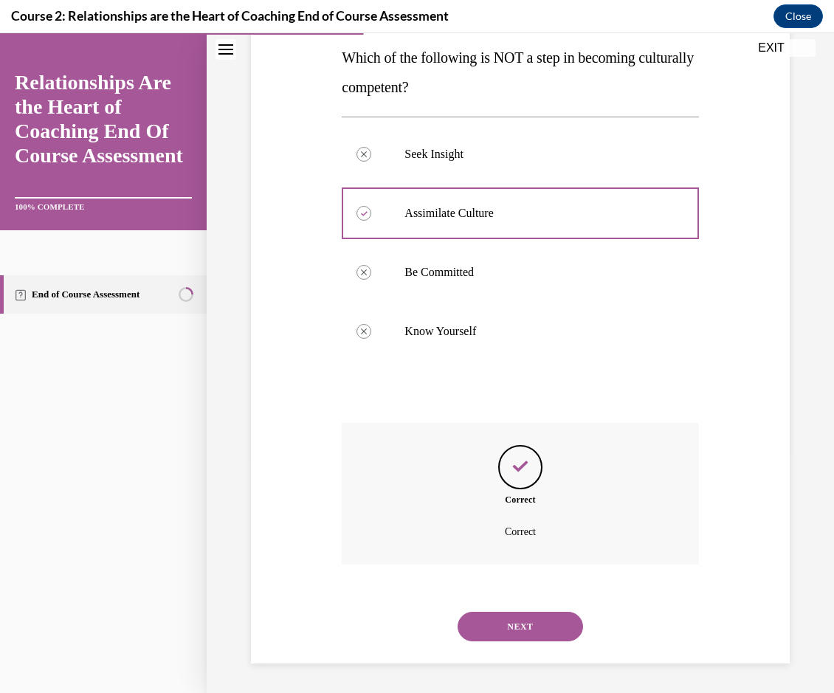
click at [499, 636] on button "NEXT" at bounding box center [519, 627] width 125 height 30
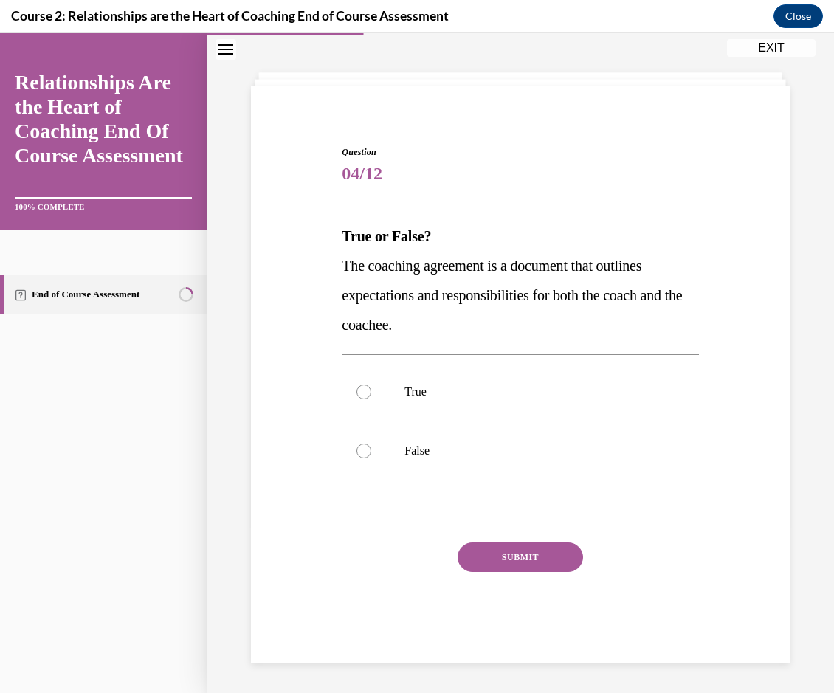
scroll to position [60, 0]
click at [374, 391] on label "True" at bounding box center [520, 391] width 356 height 59
click at [371, 391] on input "True" at bounding box center [363, 391] width 15 height 15
radio input "true"
click at [488, 558] on button "SUBMIT" at bounding box center [519, 557] width 125 height 30
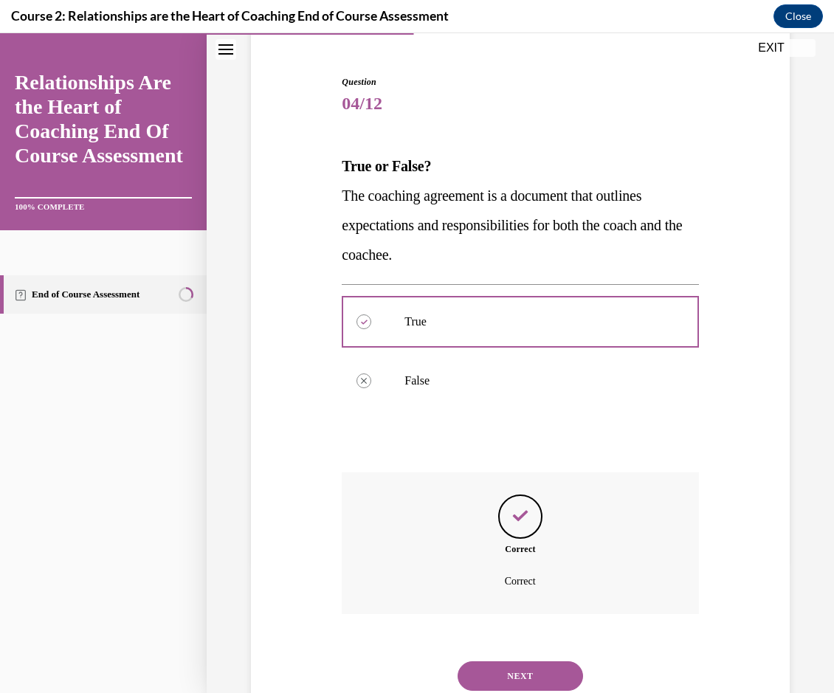
scroll to position [179, 0]
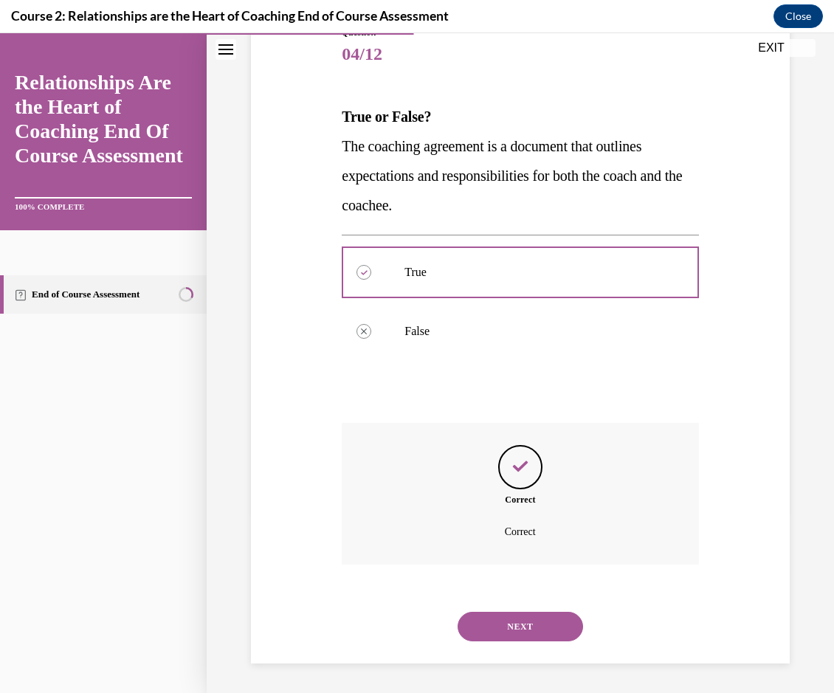
click at [499, 632] on button "NEXT" at bounding box center [519, 627] width 125 height 30
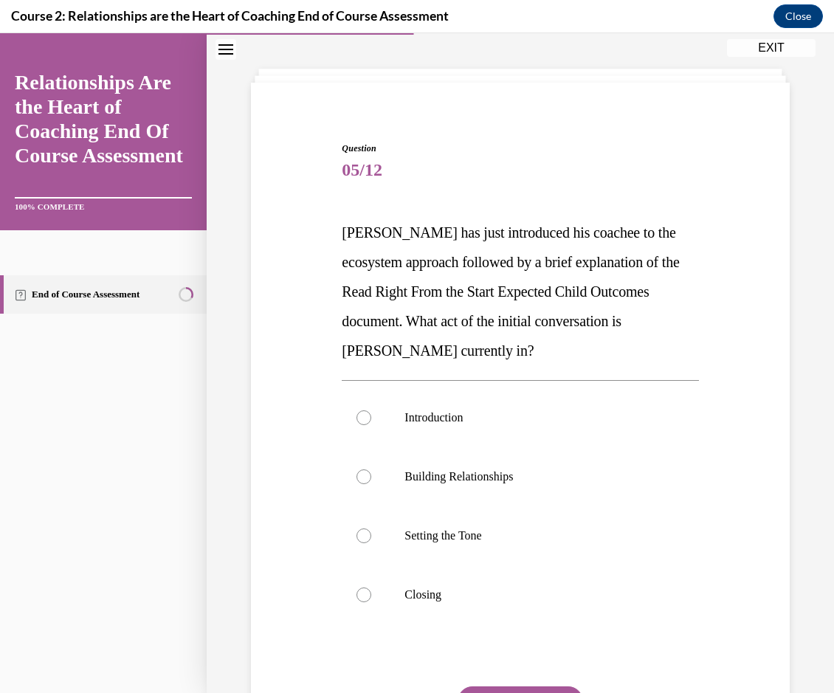
scroll to position [77, 0]
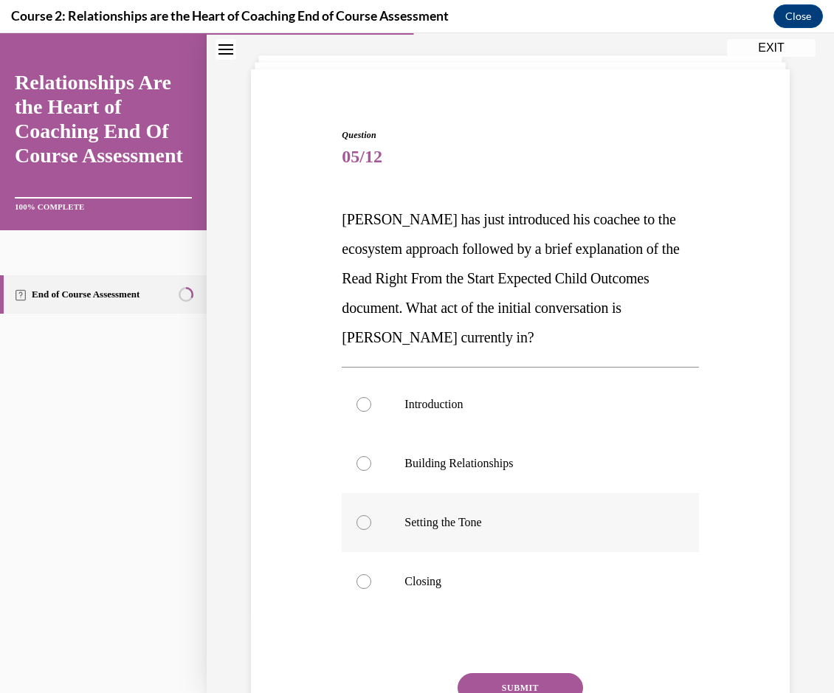
click at [423, 525] on p "Setting the Tone" at bounding box center [532, 522] width 257 height 15
click at [371, 525] on input "Setting the Tone" at bounding box center [363, 522] width 15 height 15
radio input "true"
click at [488, 683] on button "SUBMIT" at bounding box center [519, 688] width 125 height 30
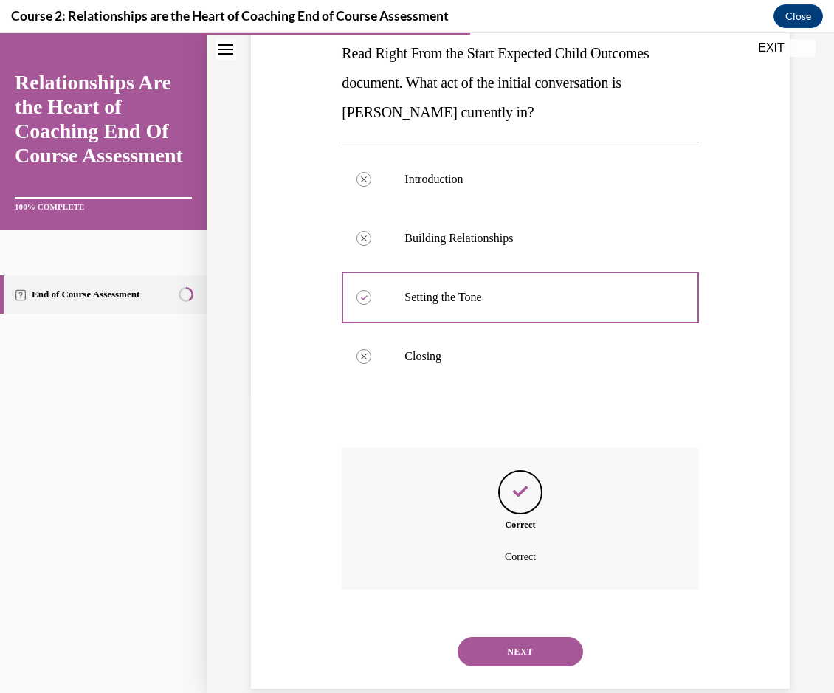
scroll to position [327, 0]
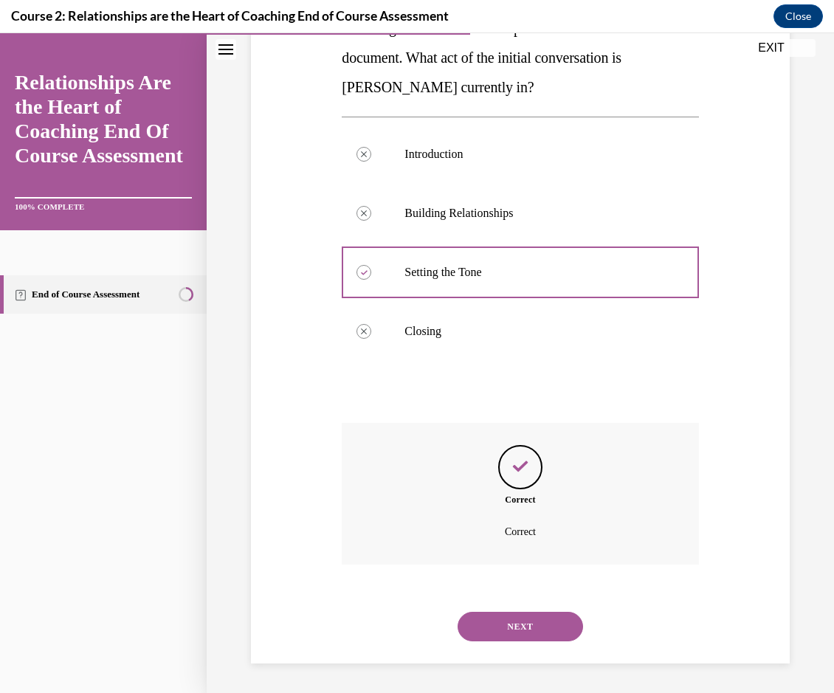
click at [488, 630] on button "NEXT" at bounding box center [519, 627] width 125 height 30
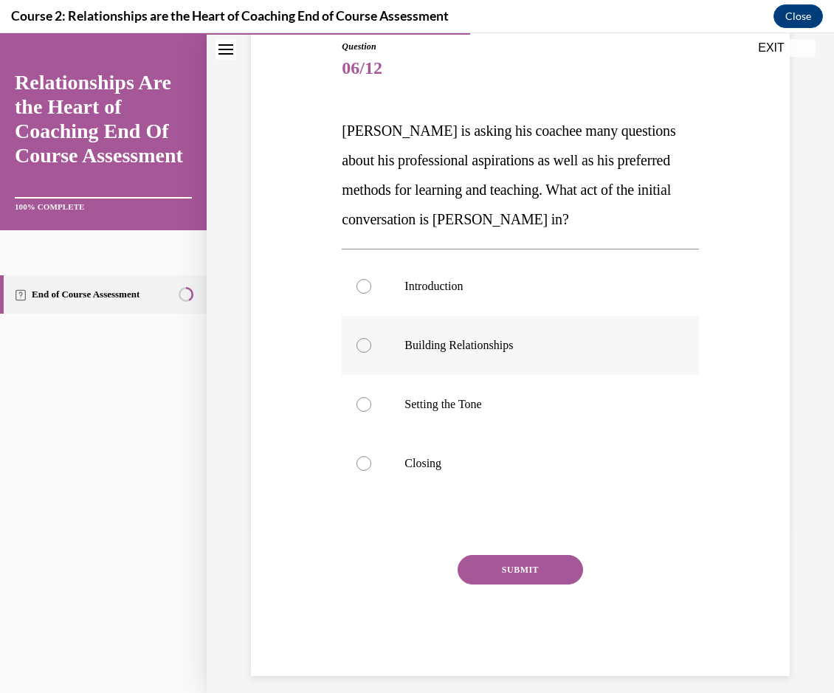
click at [419, 338] on p "Building Relationships" at bounding box center [532, 345] width 257 height 15
click at [371, 338] on input "Building Relationships" at bounding box center [363, 345] width 15 height 15
radio input "true"
click at [467, 562] on button "SUBMIT" at bounding box center [519, 570] width 125 height 30
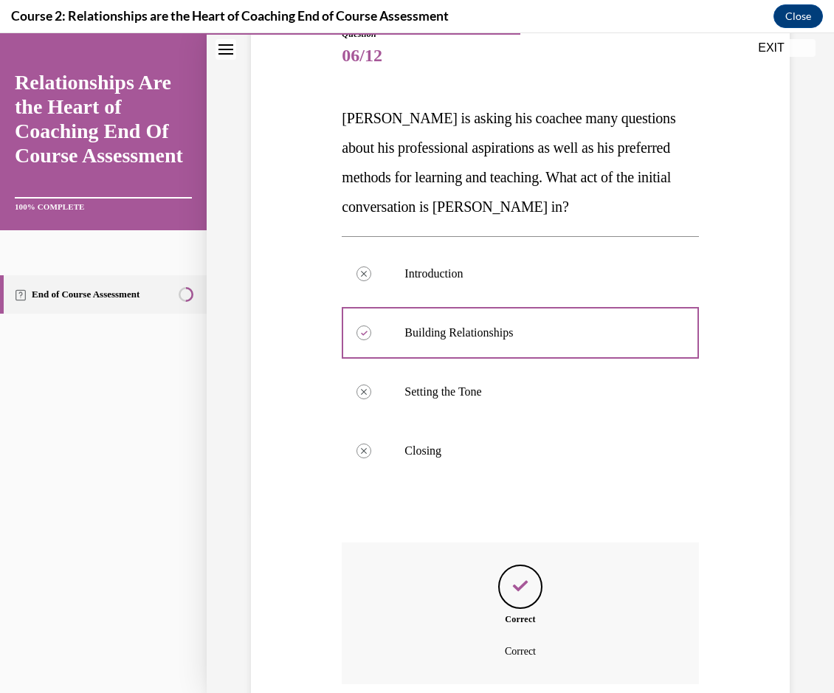
scroll to position [297, 0]
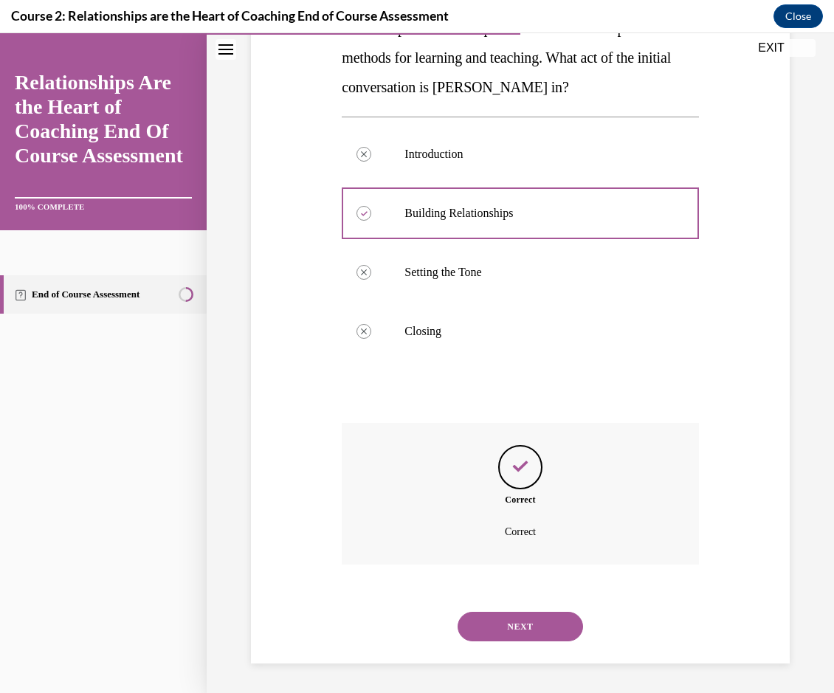
click at [485, 604] on div "NEXT" at bounding box center [520, 626] width 356 height 59
click at [478, 629] on button "NEXT" at bounding box center [519, 627] width 125 height 30
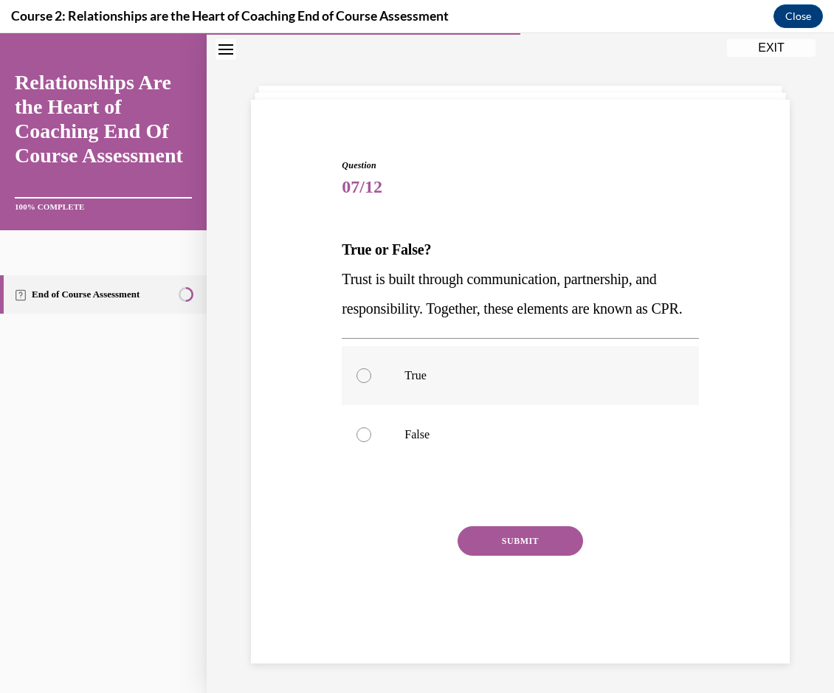
click at [421, 383] on p "True" at bounding box center [532, 375] width 257 height 15
click at [371, 383] on input "True" at bounding box center [363, 375] width 15 height 15
radio input "true"
click at [505, 553] on button "SUBMIT" at bounding box center [519, 541] width 125 height 30
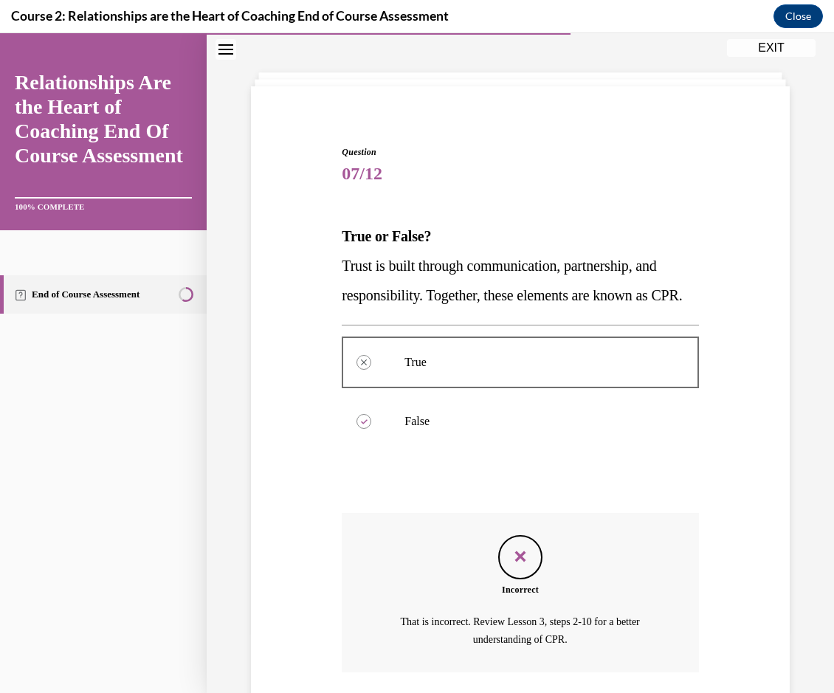
scroll to position [197, 0]
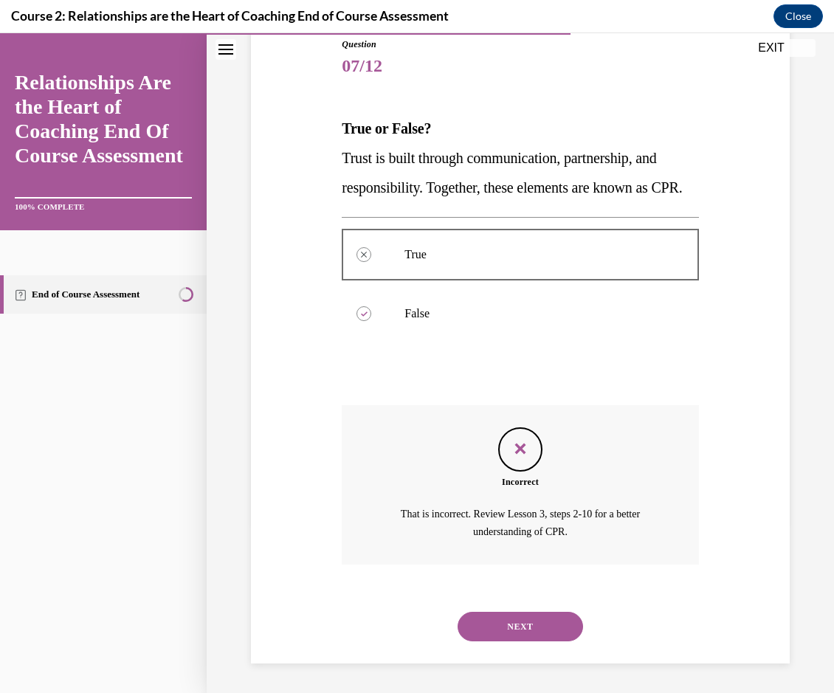
click at [505, 624] on button "NEXT" at bounding box center [519, 627] width 125 height 30
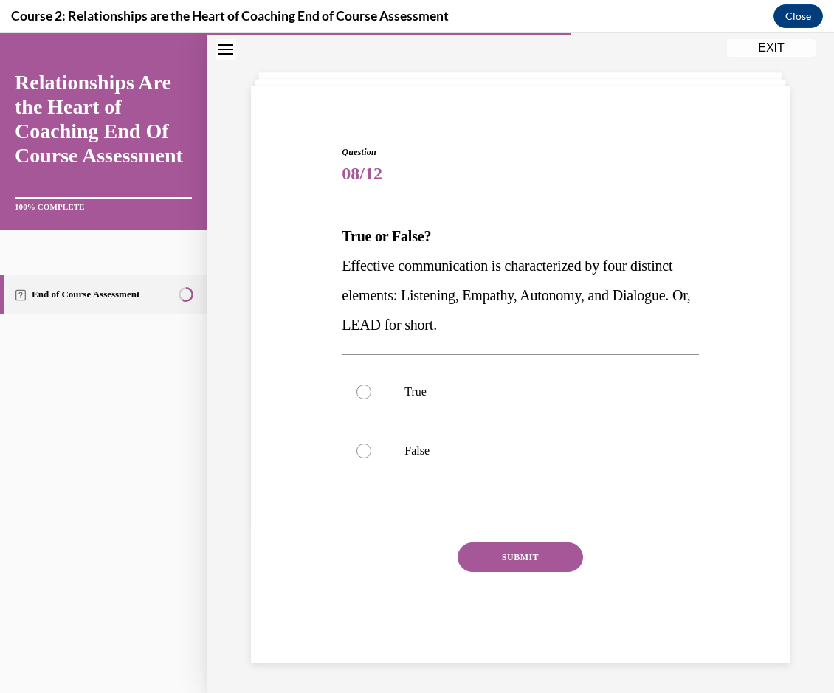
scroll to position [60, 0]
click at [387, 446] on label "False" at bounding box center [520, 450] width 356 height 59
click at [371, 446] on input "False" at bounding box center [363, 450] width 15 height 15
radio input "true"
click at [519, 571] on button "SUBMIT" at bounding box center [519, 557] width 125 height 30
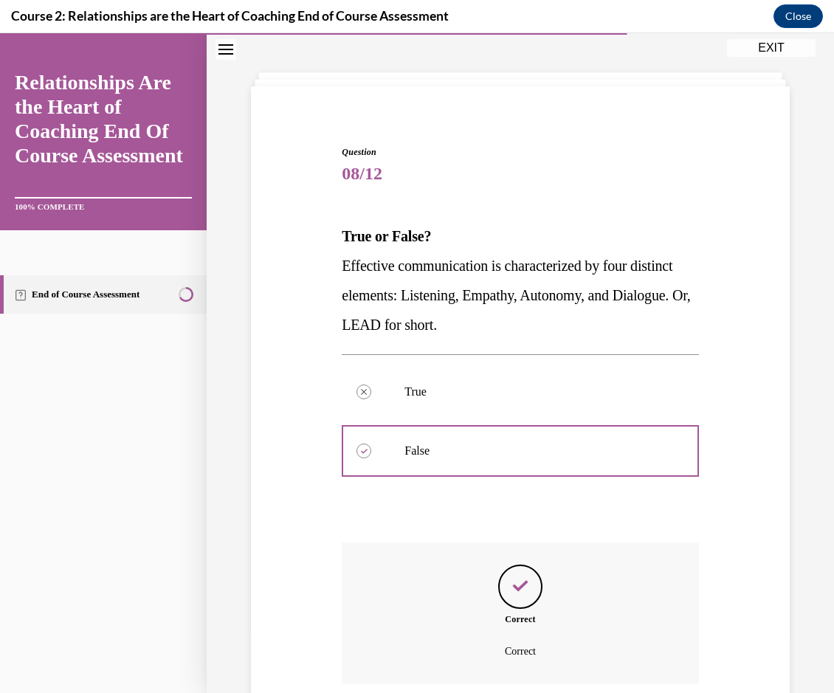
scroll to position [179, 0]
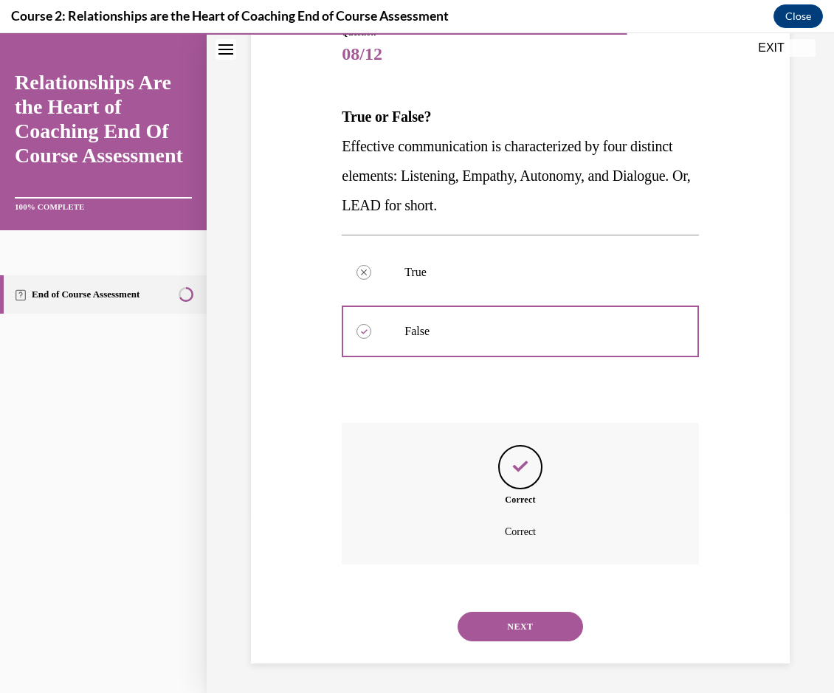
click at [479, 629] on button "NEXT" at bounding box center [519, 627] width 125 height 30
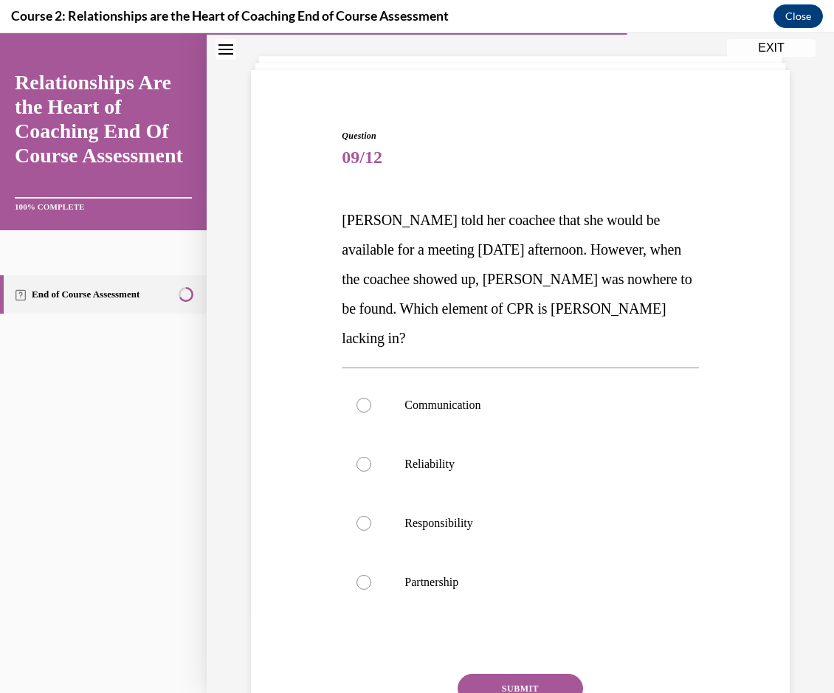
scroll to position [77, 0]
click at [429, 456] on p "Reliability" at bounding box center [532, 463] width 257 height 15
click at [371, 456] on input "Reliability" at bounding box center [363, 463] width 15 height 15
radio input "true"
click at [480, 673] on button "SUBMIT" at bounding box center [519, 688] width 125 height 30
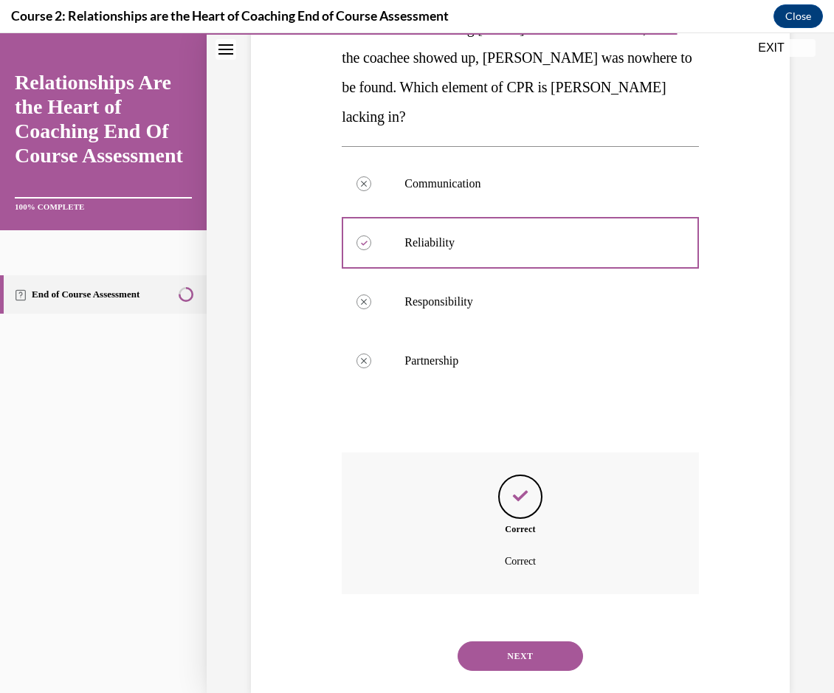
click at [468, 641] on button "NEXT" at bounding box center [519, 656] width 125 height 30
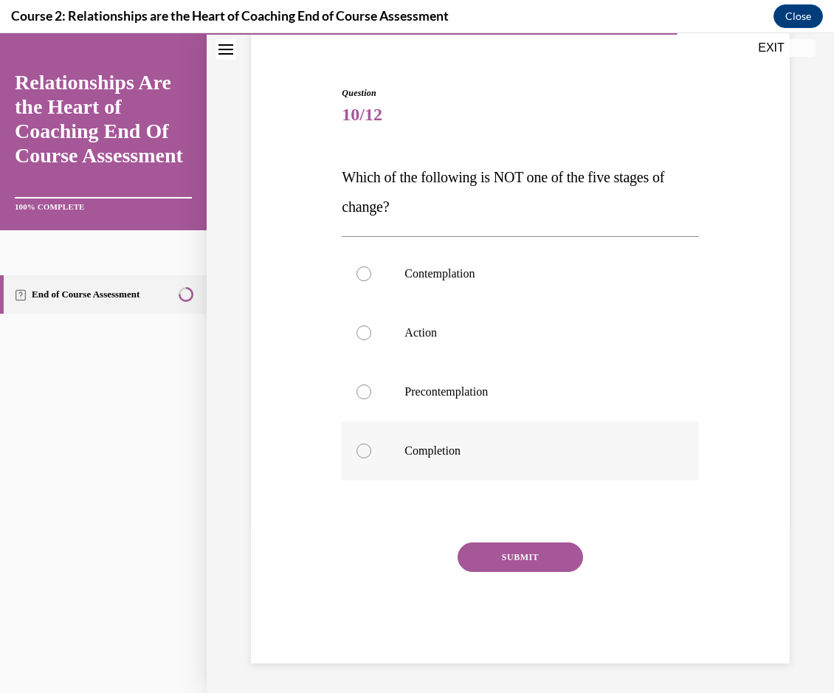
click at [415, 458] on label "Completion" at bounding box center [520, 450] width 356 height 59
click at [371, 458] on input "Completion" at bounding box center [363, 450] width 15 height 15
radio input "true"
click at [474, 564] on button "SUBMIT" at bounding box center [519, 557] width 125 height 30
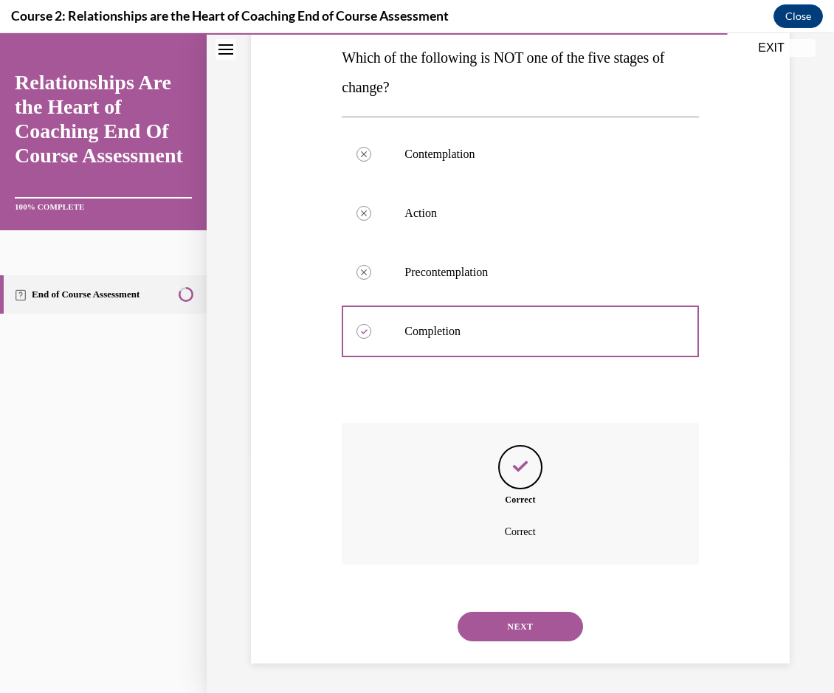
click at [471, 634] on button "NEXT" at bounding box center [519, 627] width 125 height 30
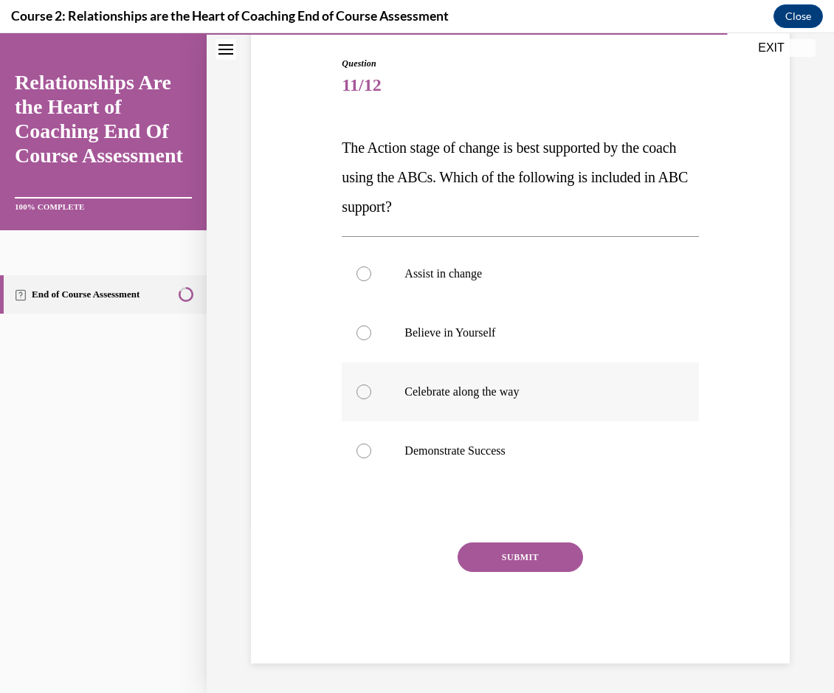
click at [365, 392] on div at bounding box center [363, 391] width 15 height 15
click at [365, 392] on input "Celebrate along the way" at bounding box center [363, 391] width 15 height 15
radio input "true"
click at [469, 551] on button "SUBMIT" at bounding box center [519, 557] width 125 height 30
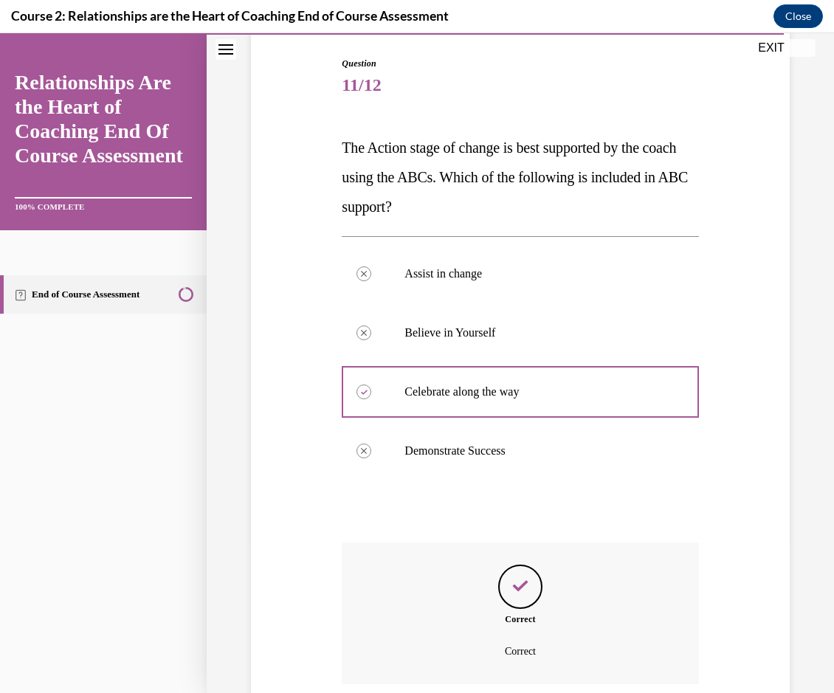
scroll to position [268, 0]
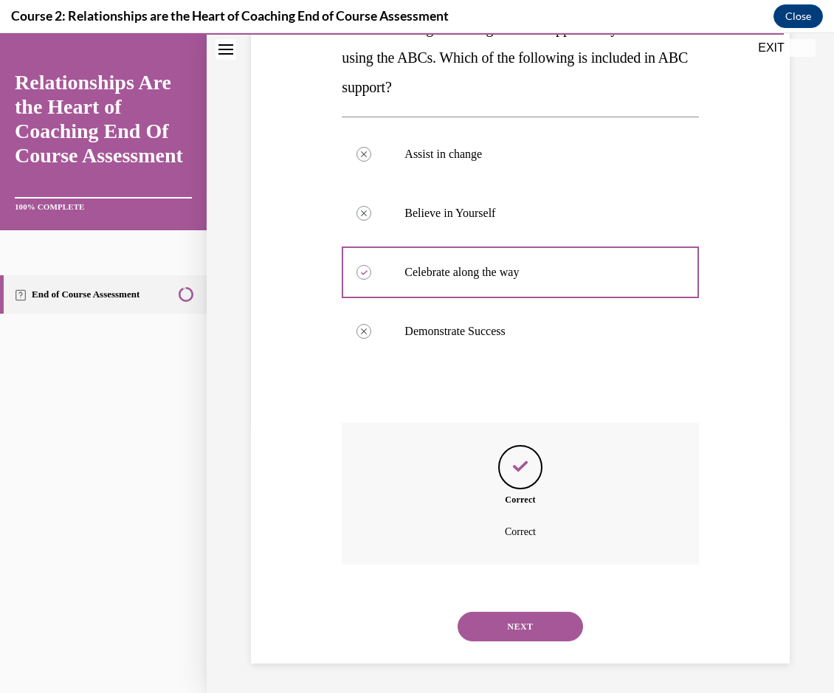
click at [493, 622] on button "NEXT" at bounding box center [519, 627] width 125 height 30
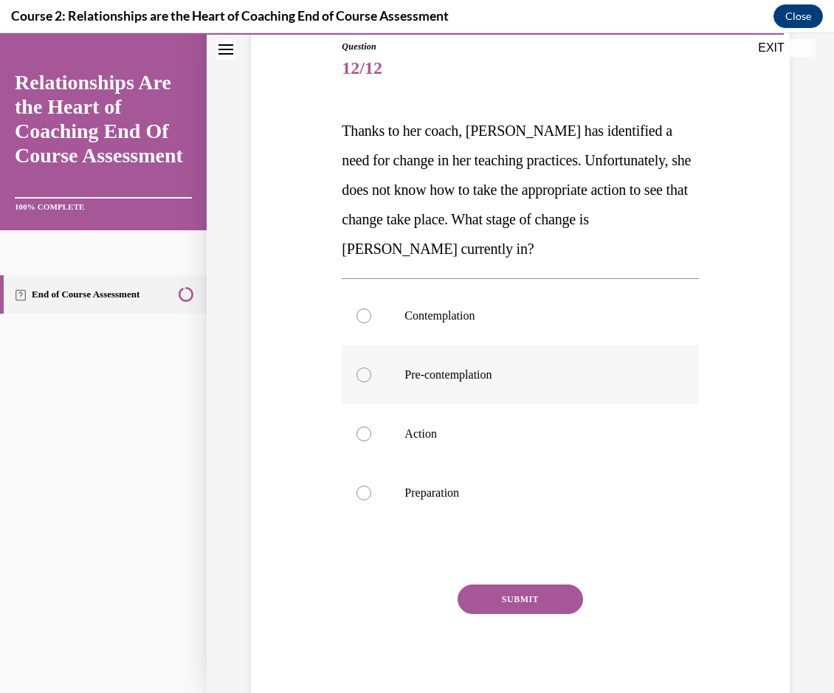
click at [376, 370] on label "Pre-contemplation" at bounding box center [520, 374] width 356 height 59
click at [371, 370] on input "Pre-contemplation" at bounding box center [363, 374] width 15 height 15
radio input "true"
click at [526, 592] on button "SUBMIT" at bounding box center [519, 599] width 125 height 30
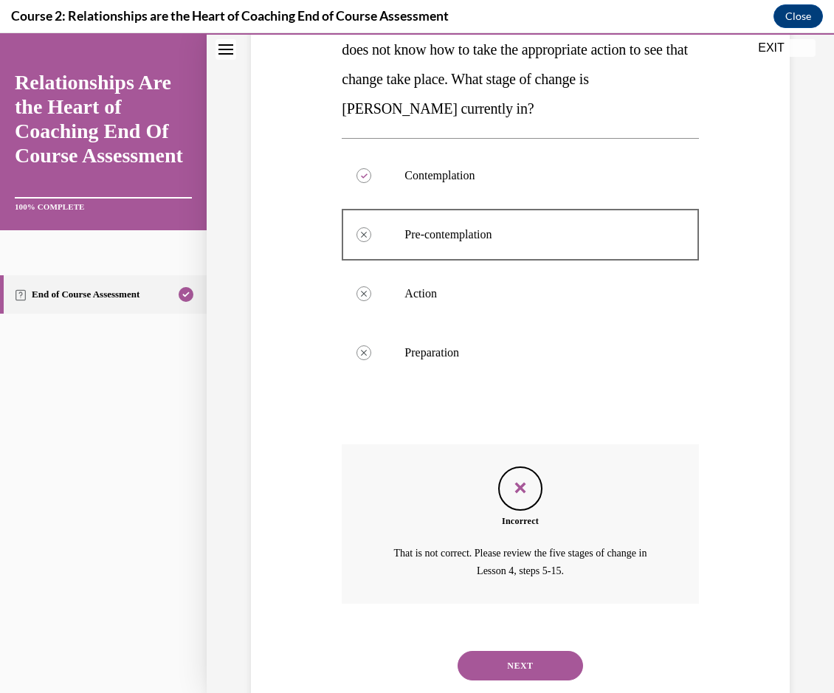
scroll to position [345, 0]
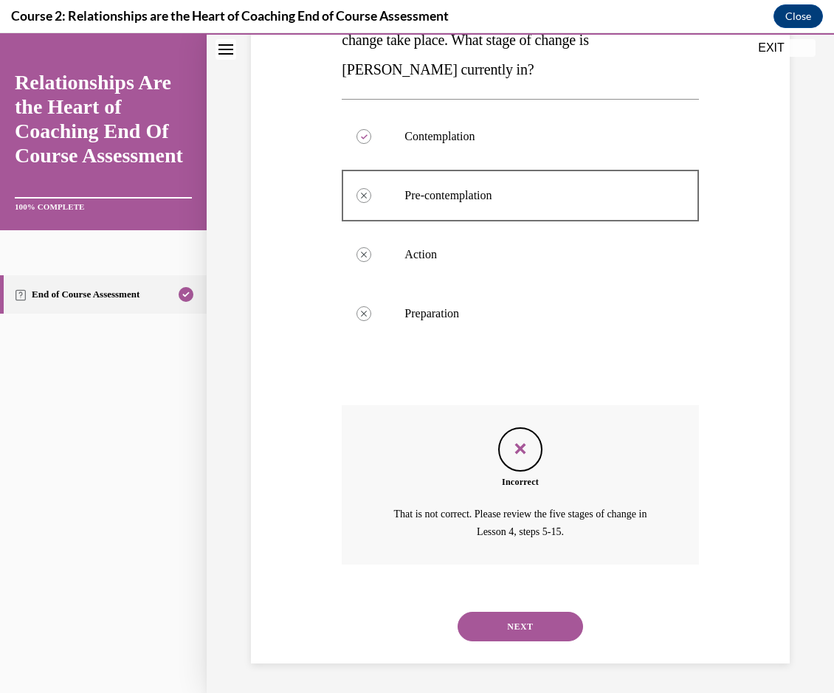
click at [500, 629] on button "NEXT" at bounding box center [519, 627] width 125 height 30
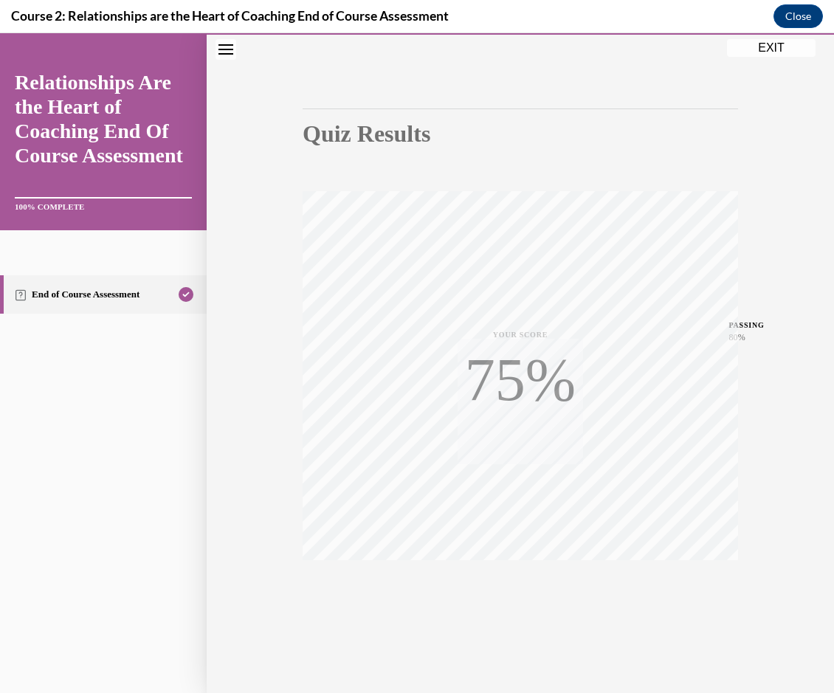
scroll to position [97, 0]
click at [795, 44] on button "EXIT" at bounding box center [771, 48] width 89 height 18
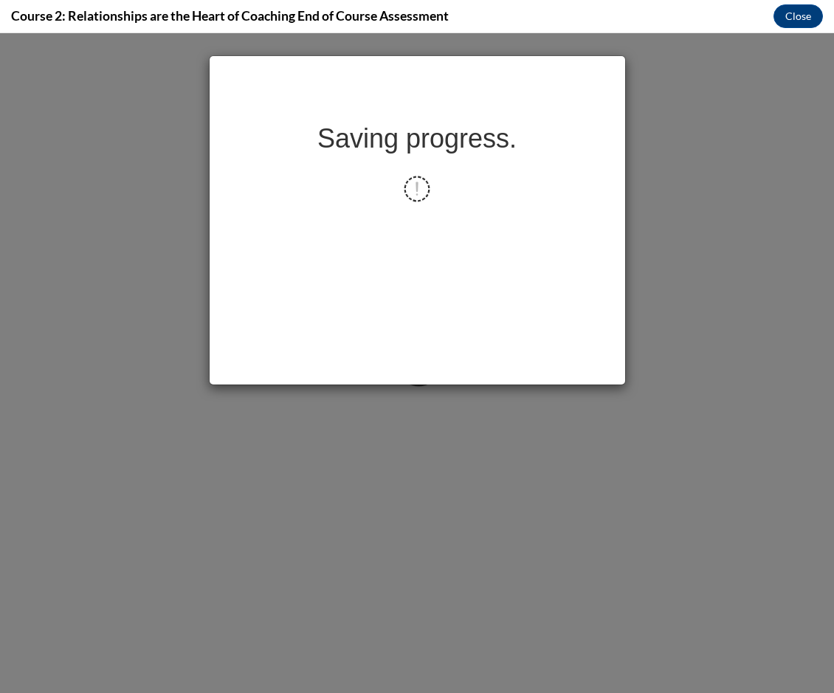
scroll to position [0, 0]
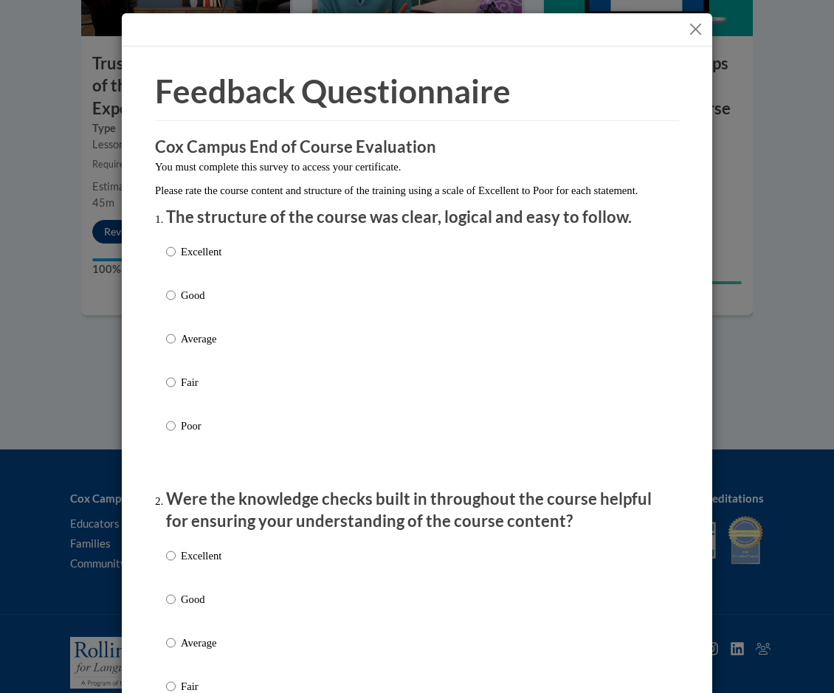
click at [185, 303] on p "Good" at bounding box center [201, 295] width 41 height 16
click at [176, 303] on input "Good" at bounding box center [171, 295] width 10 height 16
radio input "true"
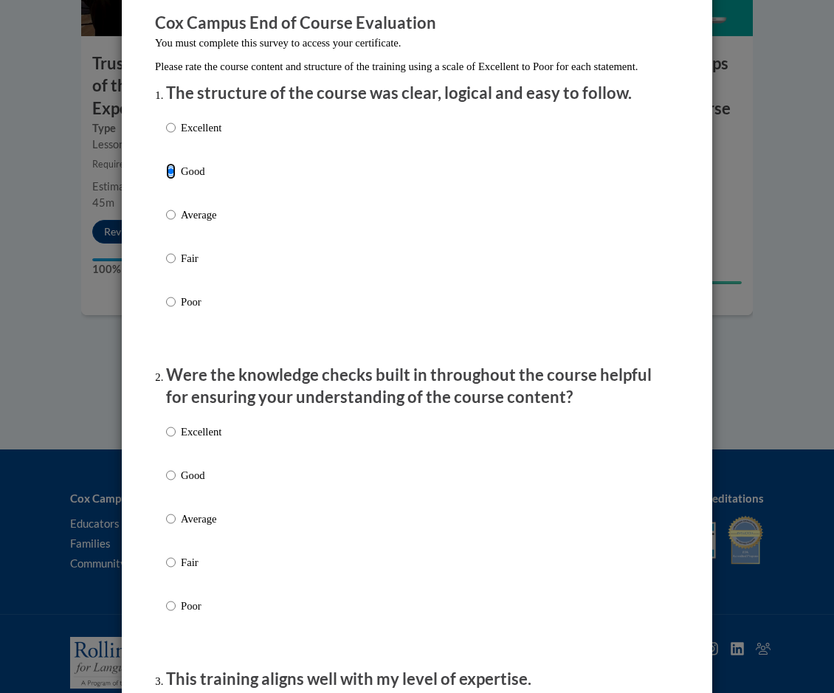
scroll to position [221, 0]
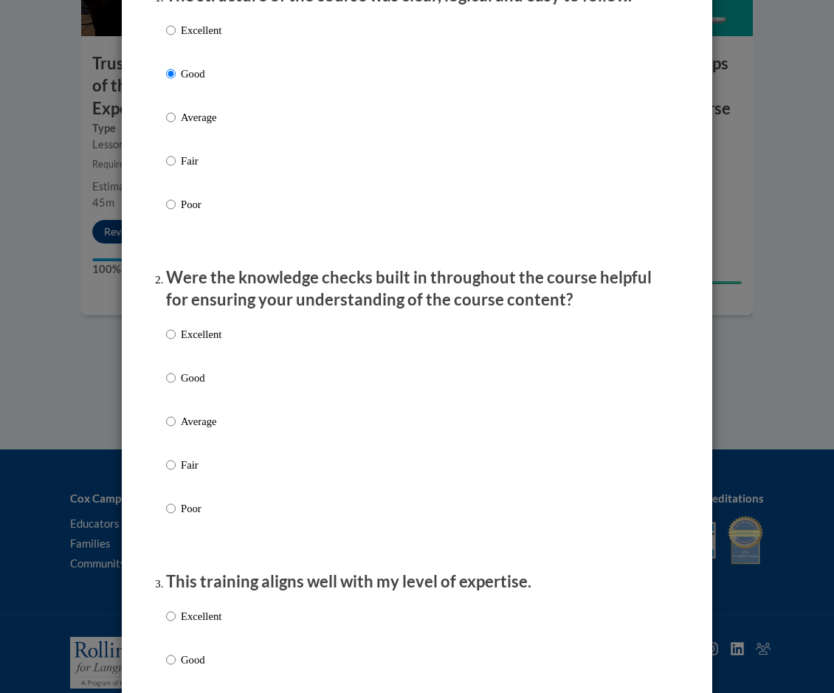
click at [187, 386] on p "Good" at bounding box center [201, 378] width 41 height 16
click at [176, 386] on input "Good" at bounding box center [171, 378] width 10 height 16
radio input "true"
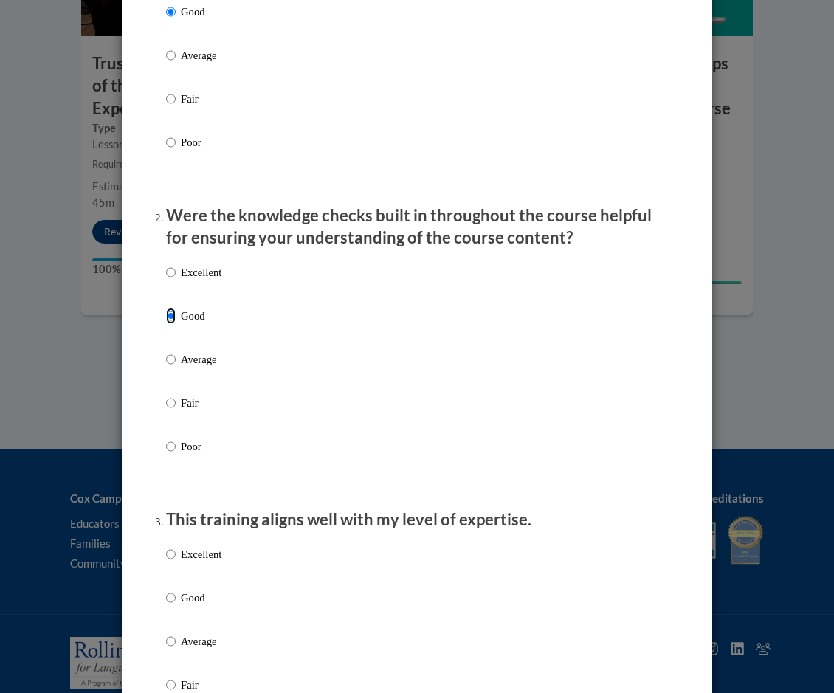
scroll to position [369, 0]
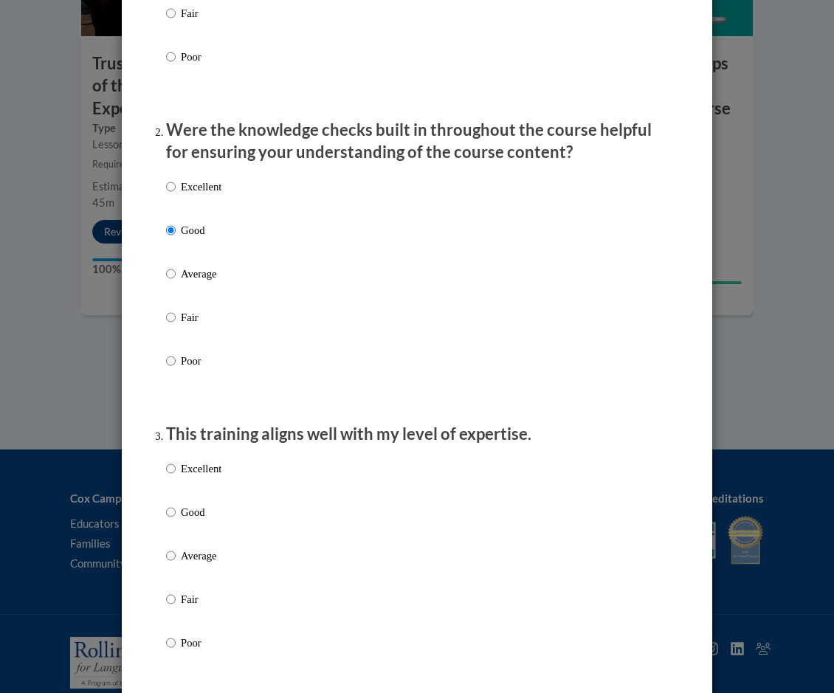
click at [191, 520] on p "Good" at bounding box center [201, 512] width 41 height 16
click at [176, 520] on input "Good" at bounding box center [171, 512] width 10 height 16
radio input "true"
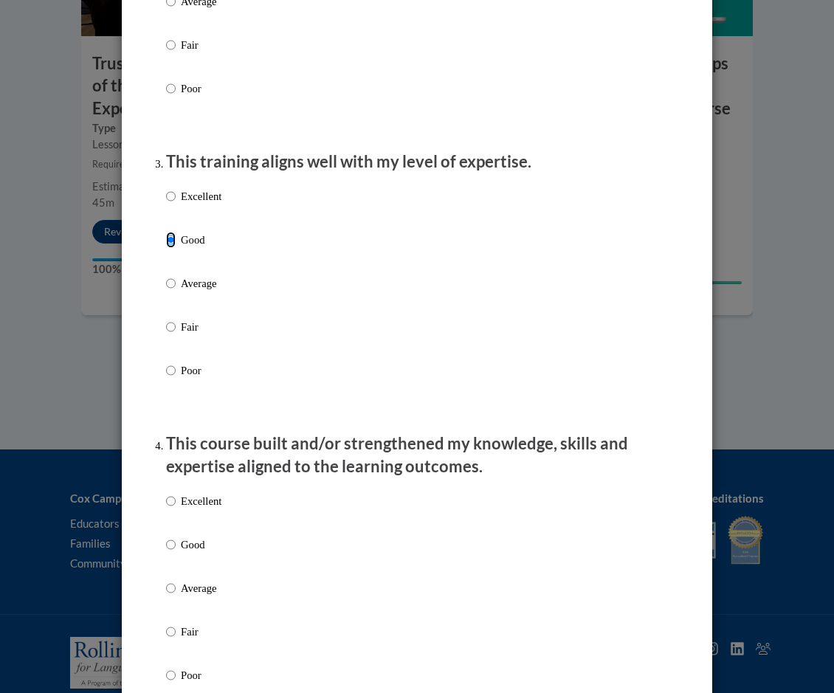
scroll to position [664, 0]
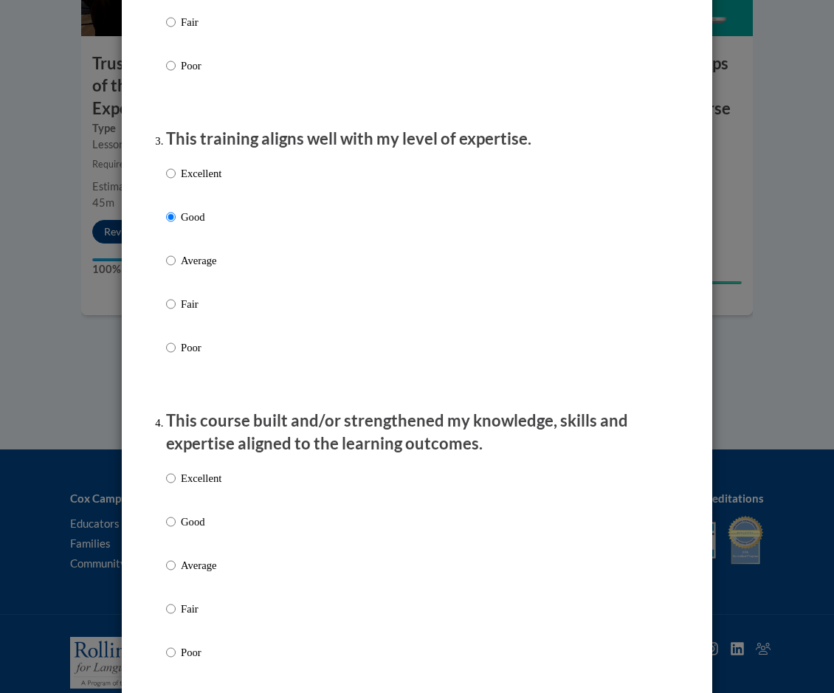
click at [191, 530] on p "Good" at bounding box center [201, 522] width 41 height 16
click at [176, 530] on input "Good" at bounding box center [171, 522] width 10 height 16
radio input "true"
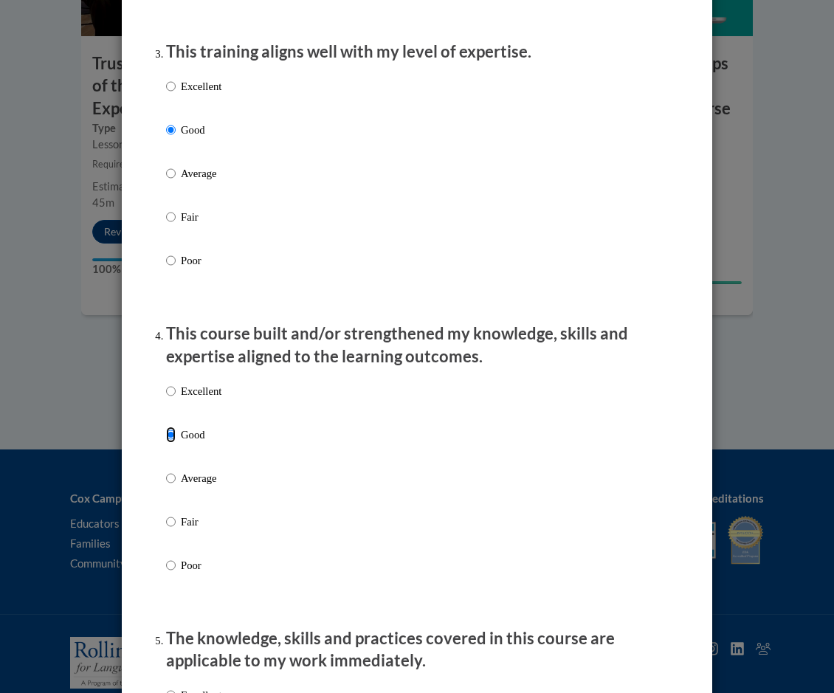
scroll to position [1107, 0]
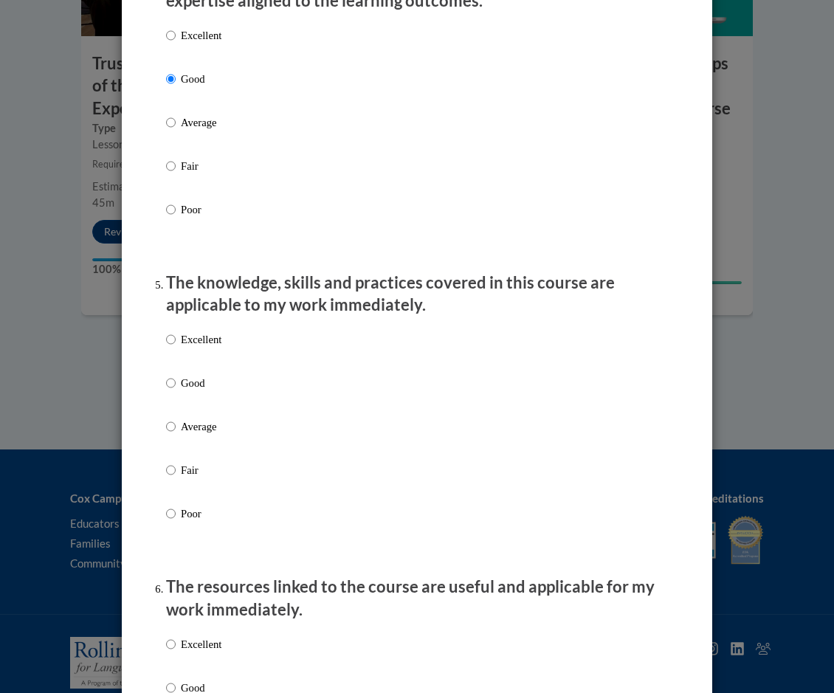
drag, startPoint x: 189, startPoint y: 393, endPoint x: 192, endPoint y: 451, distance: 57.6
click at [189, 391] on p "Good" at bounding box center [201, 383] width 41 height 16
click at [176, 391] on input "Good" at bounding box center [171, 383] width 10 height 16
radio input "true"
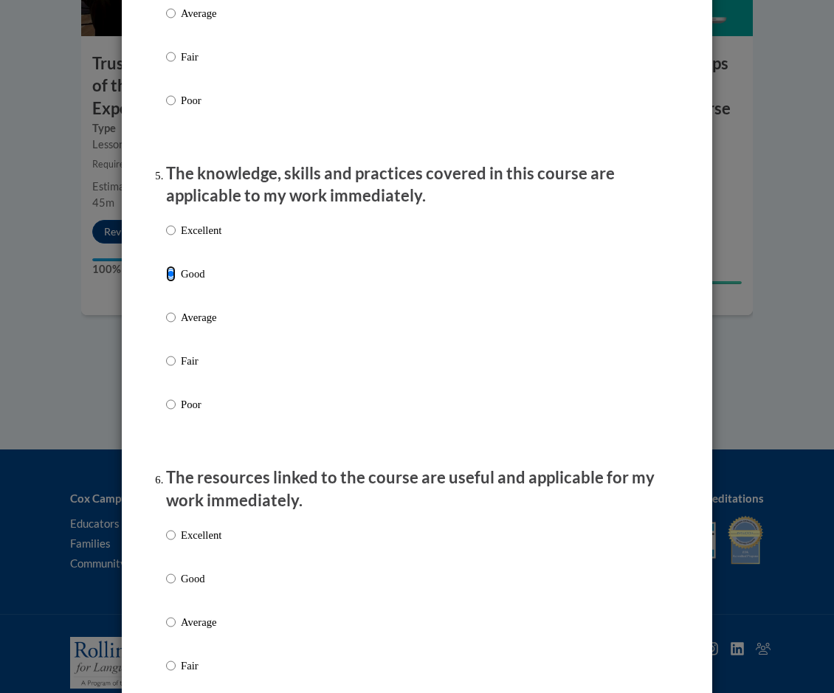
scroll to position [1402, 0]
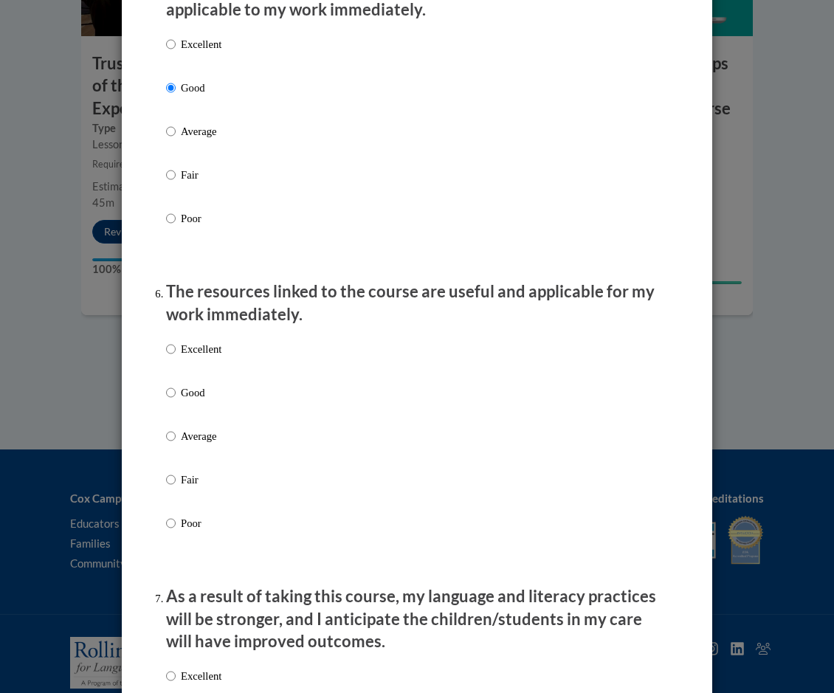
click at [194, 393] on div "Excellent Good Average Fair Poor" at bounding box center [193, 447] width 55 height 229
click at [196, 401] on p "Good" at bounding box center [201, 392] width 41 height 16
click at [176, 401] on input "Good" at bounding box center [171, 392] width 10 height 16
radio input "true"
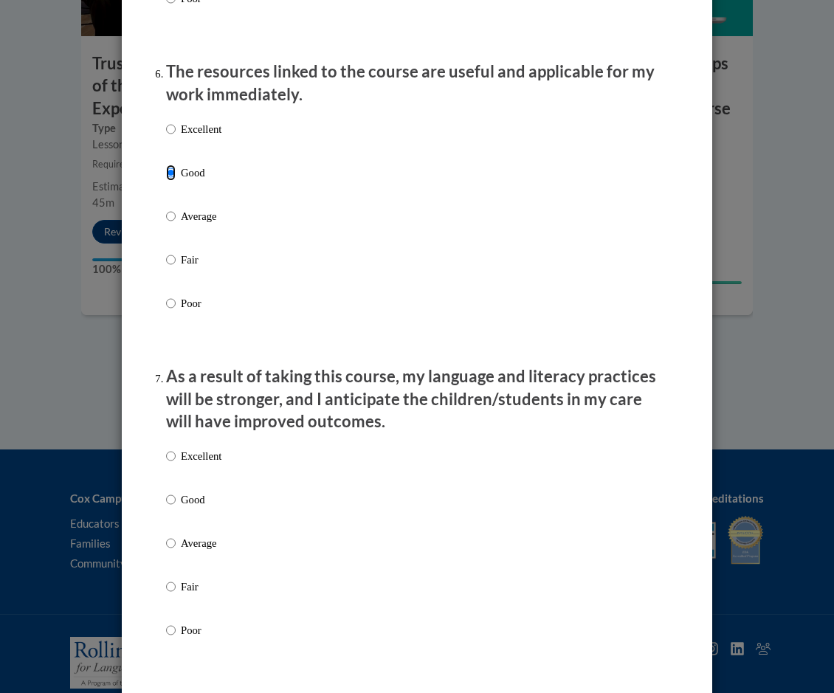
scroll to position [1771, 0]
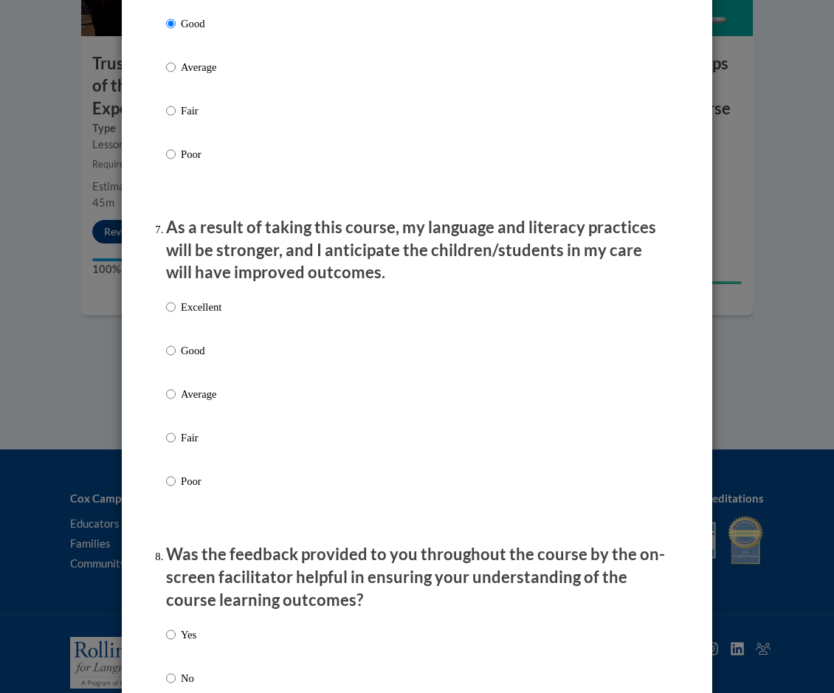
click at [192, 359] on p "Good" at bounding box center [201, 350] width 41 height 16
click at [176, 359] on input "Good" at bounding box center [171, 350] width 10 height 16
radio input "true"
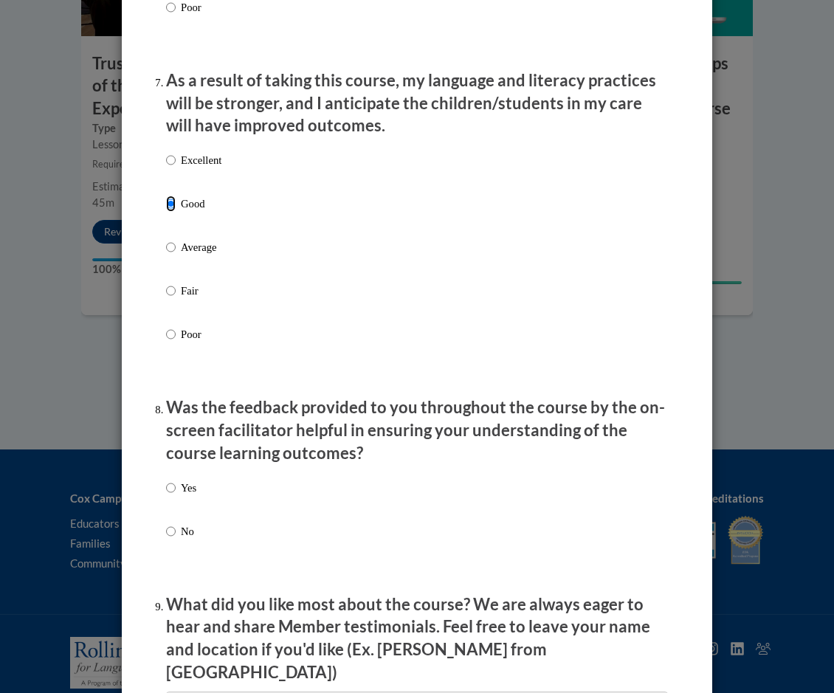
scroll to position [1918, 0]
click at [190, 495] on p "Yes" at bounding box center [188, 487] width 15 height 16
click at [176, 495] on input "Yes" at bounding box center [171, 487] width 10 height 16
radio input "true"
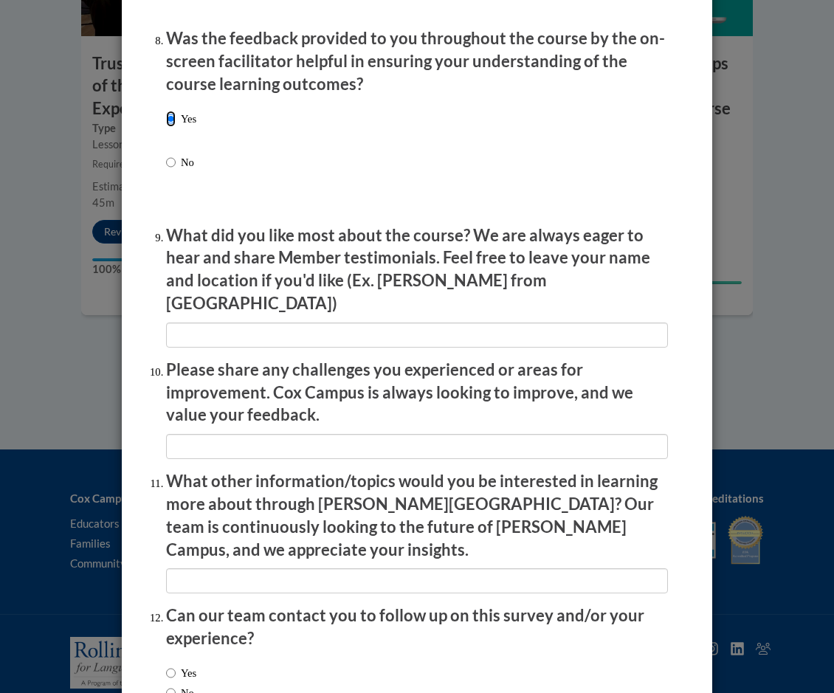
scroll to position [2373, 0]
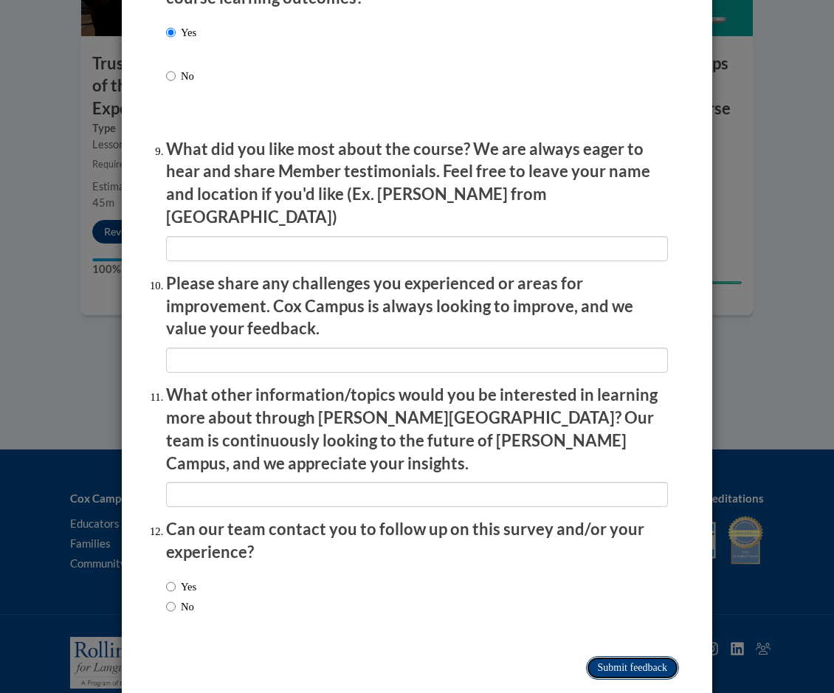
click at [658, 656] on input "Submit feedback" at bounding box center [632, 668] width 93 height 24
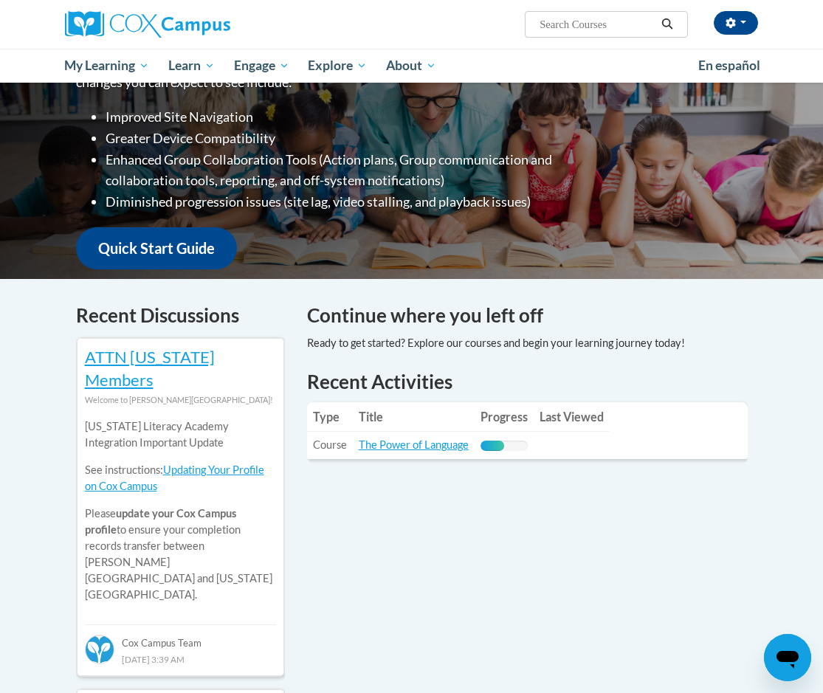
scroll to position [221, 0]
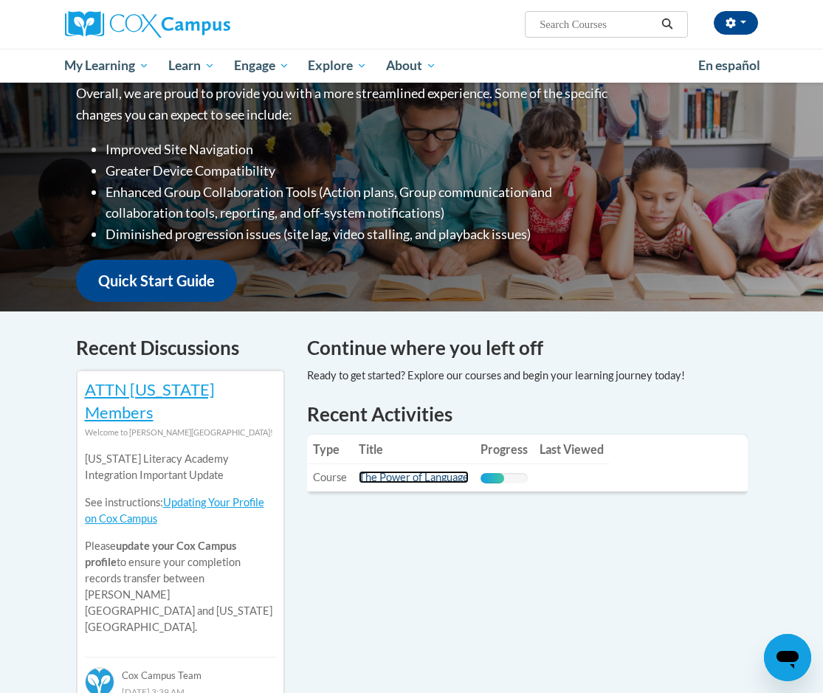
click at [396, 471] on link "The Power of Language" at bounding box center [414, 477] width 110 height 13
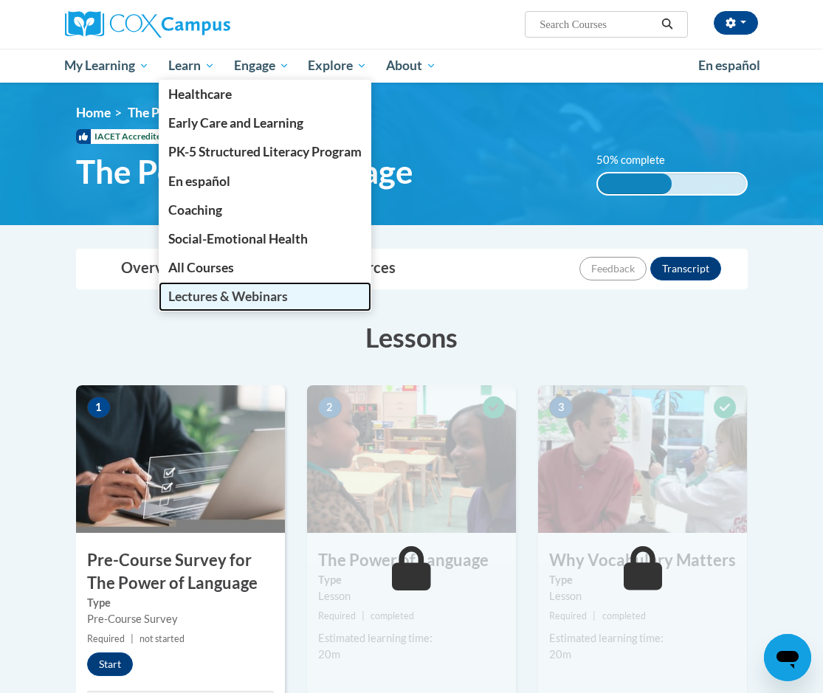
click at [187, 287] on link "Lectures & Webinars" at bounding box center [265, 296] width 212 height 29
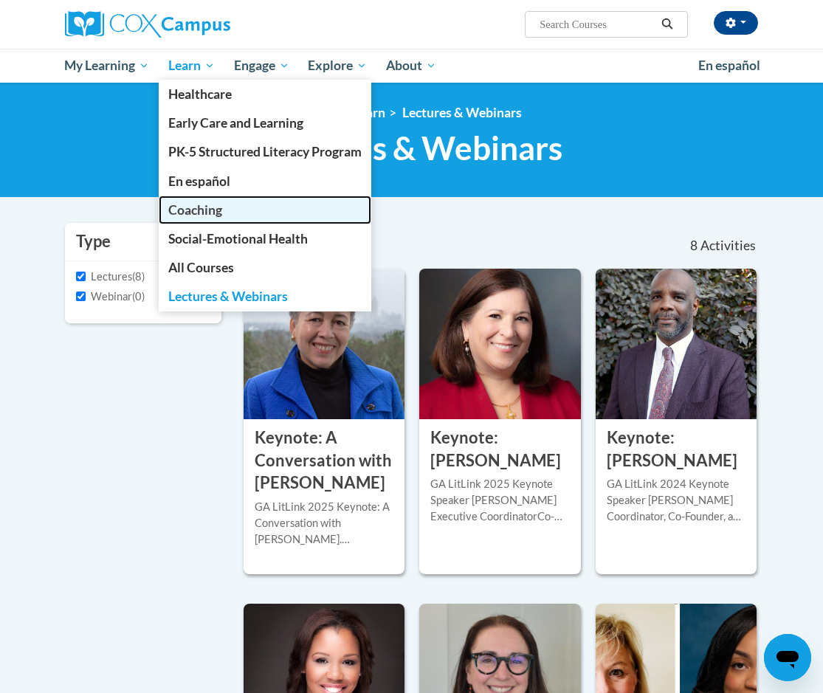
click at [211, 211] on span "Coaching" at bounding box center [195, 209] width 54 height 15
